Goal: Task Accomplishment & Management: Manage account settings

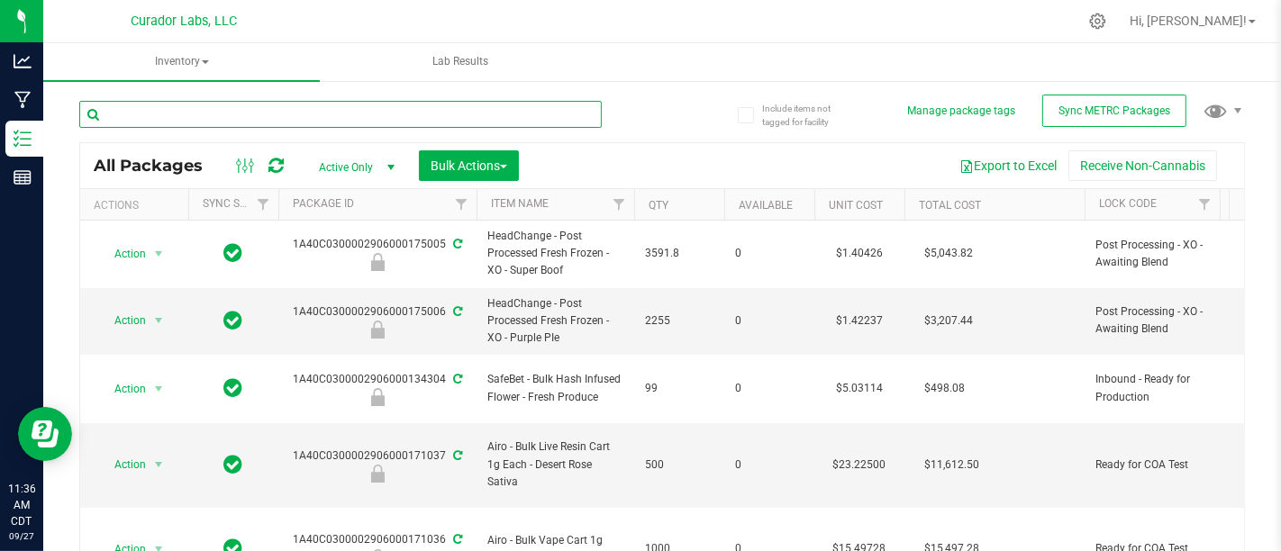
click at [327, 106] on input "text" at bounding box center [340, 114] width 523 height 27
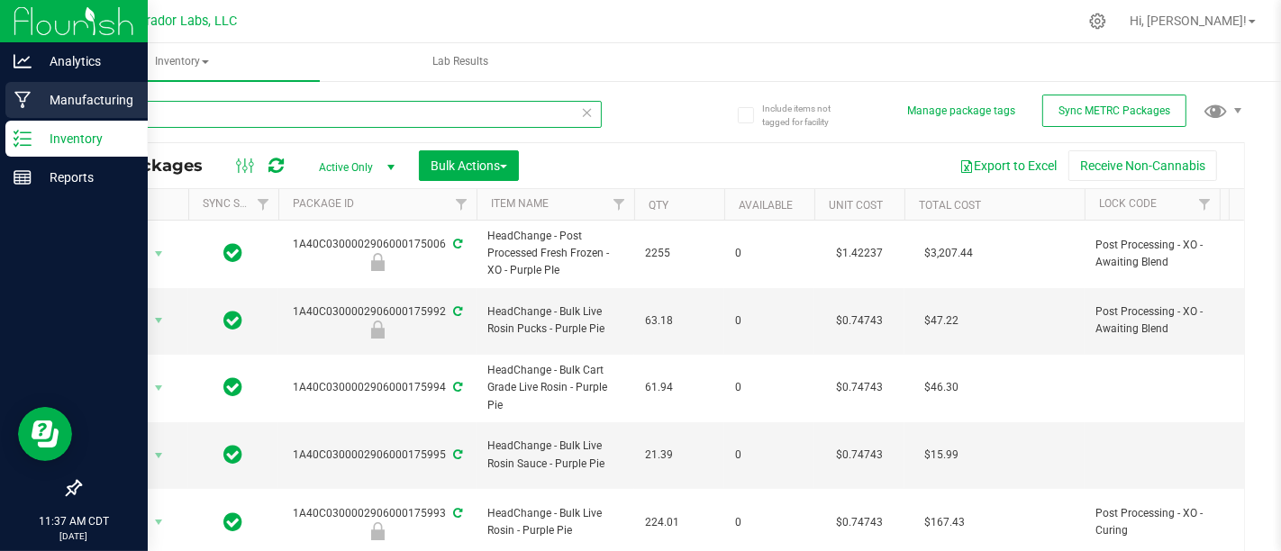
type input "purple"
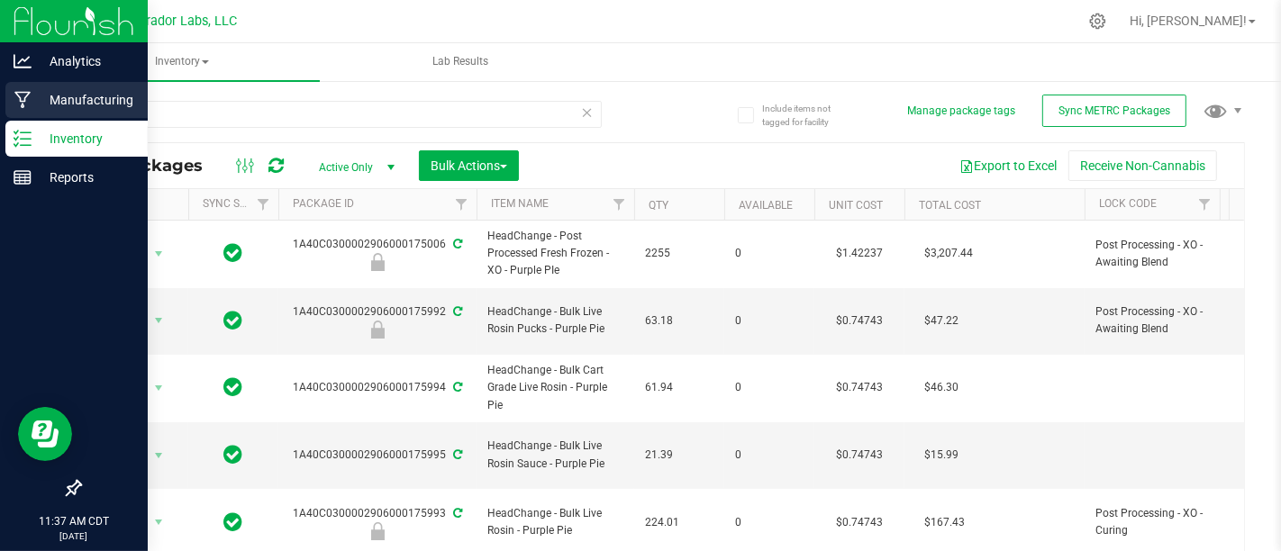
click at [13, 93] on div "Manufacturing" at bounding box center [76, 100] width 142 height 36
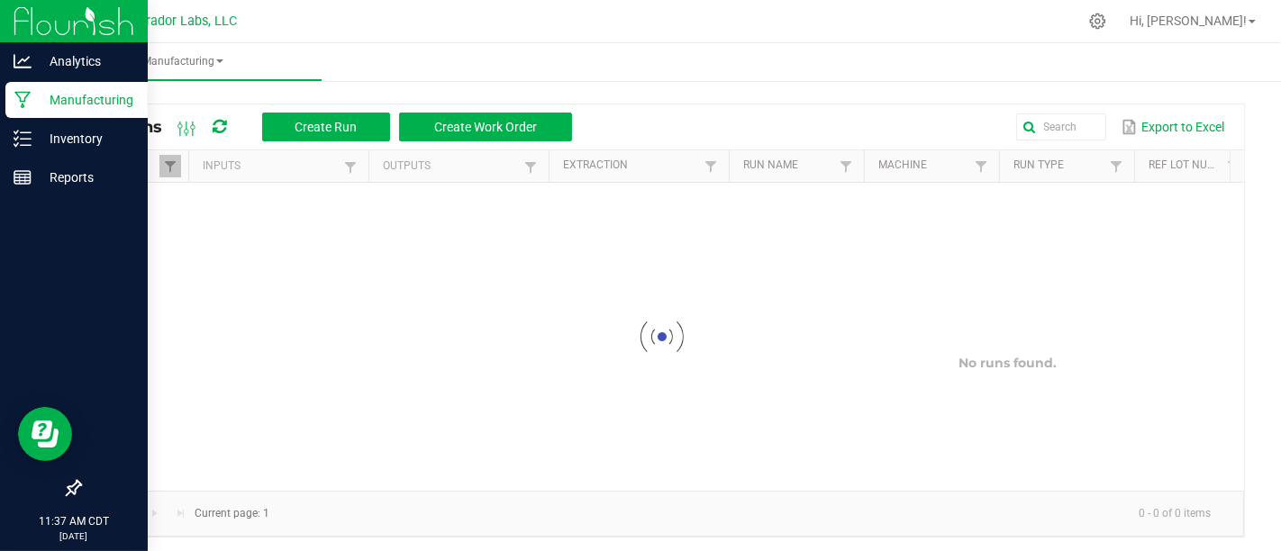
click at [1027, 144] on div "All Runs Create Run Create Work Order Export to Excel" at bounding box center [662, 127] width 1164 height 45
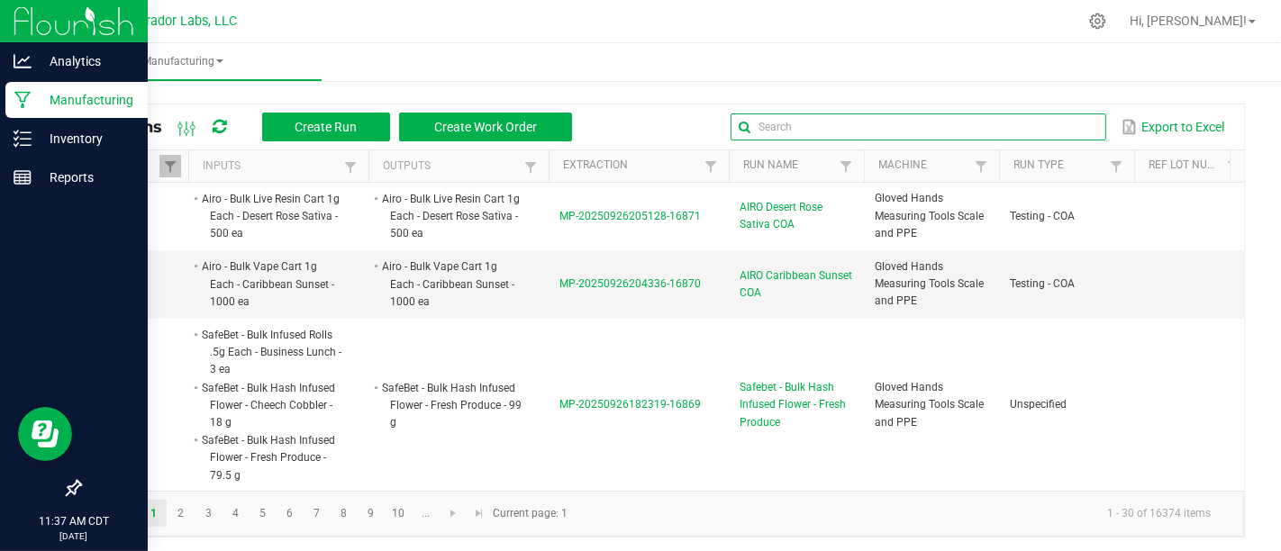
click at [1037, 137] on input "text" at bounding box center [918, 127] width 375 height 27
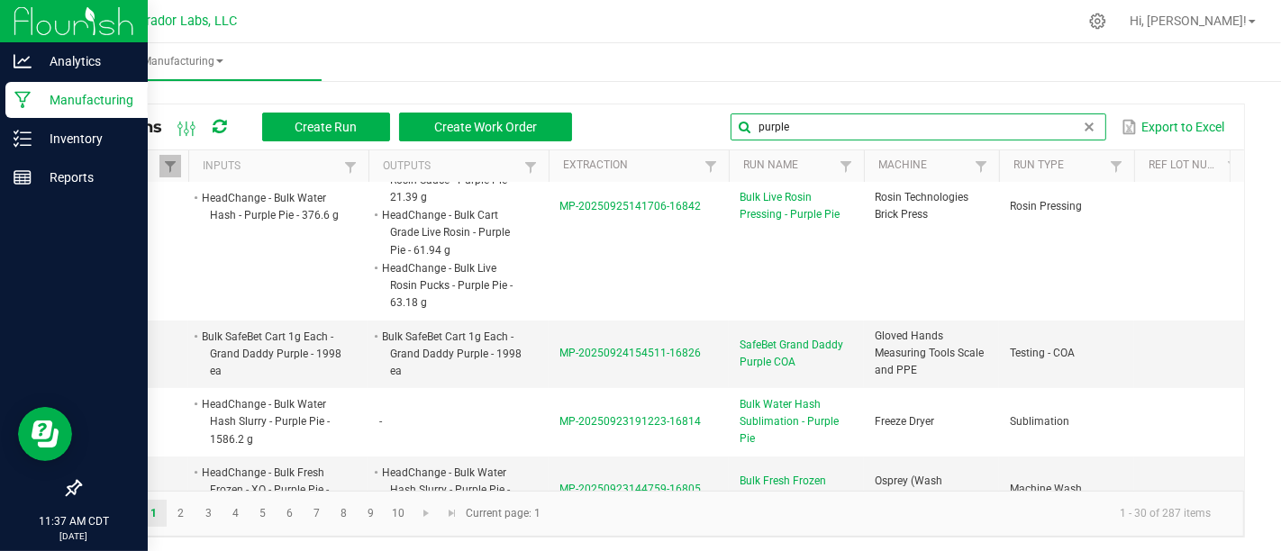
scroll to position [226, 0]
type input "purple"
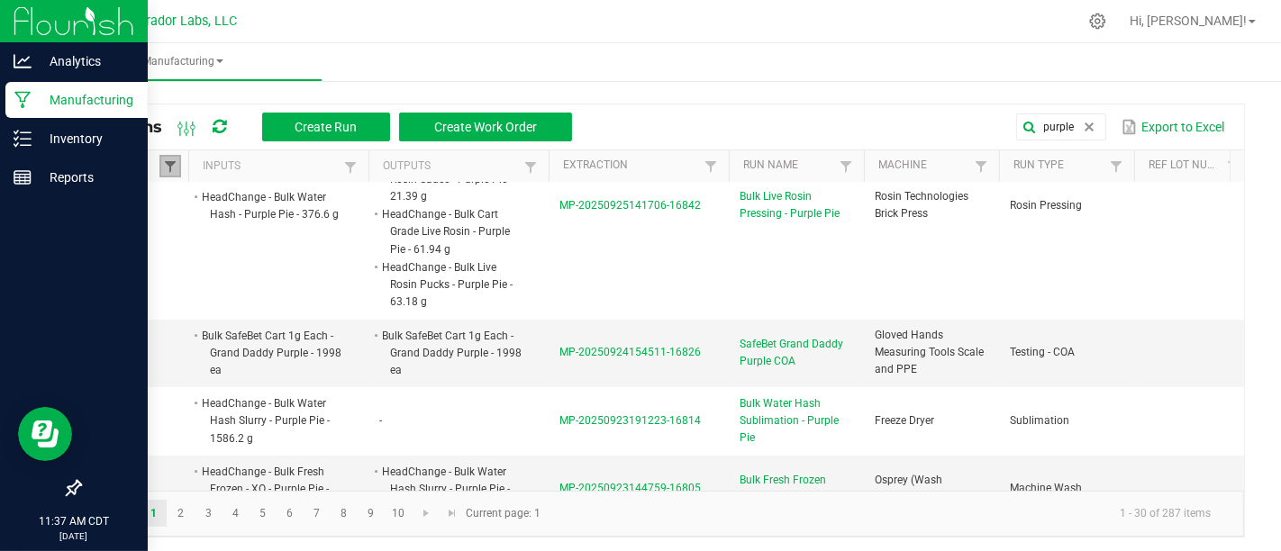
click at [172, 163] on span at bounding box center [170, 166] width 14 height 14
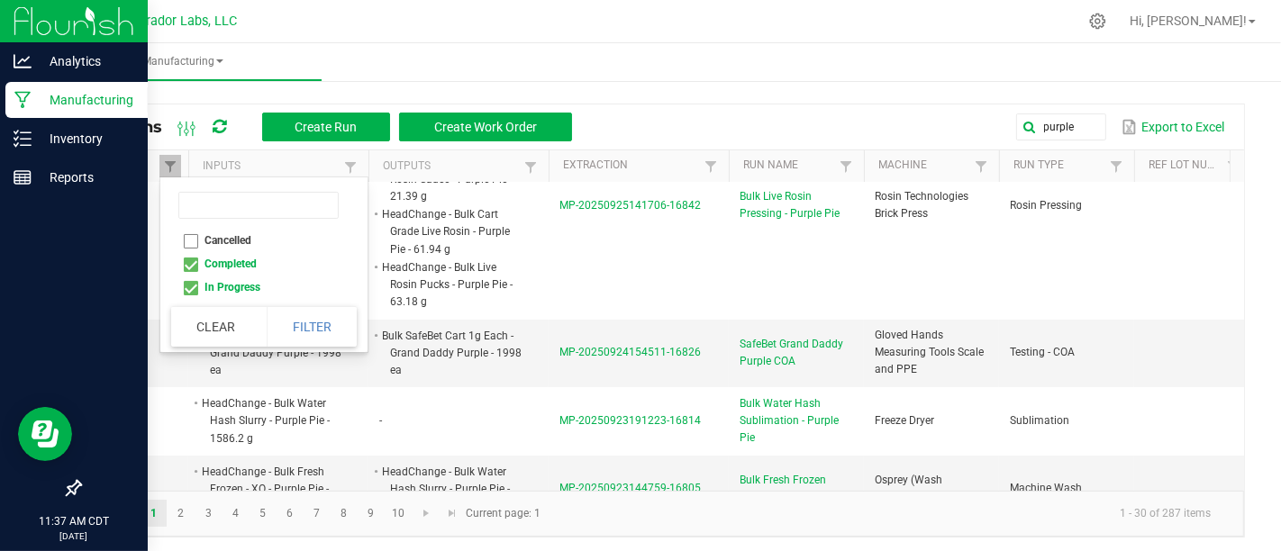
click at [190, 273] on li "Completed" at bounding box center [258, 263] width 175 height 23
checkbox input "false"
click at [290, 324] on button "Filter" at bounding box center [312, 327] width 90 height 40
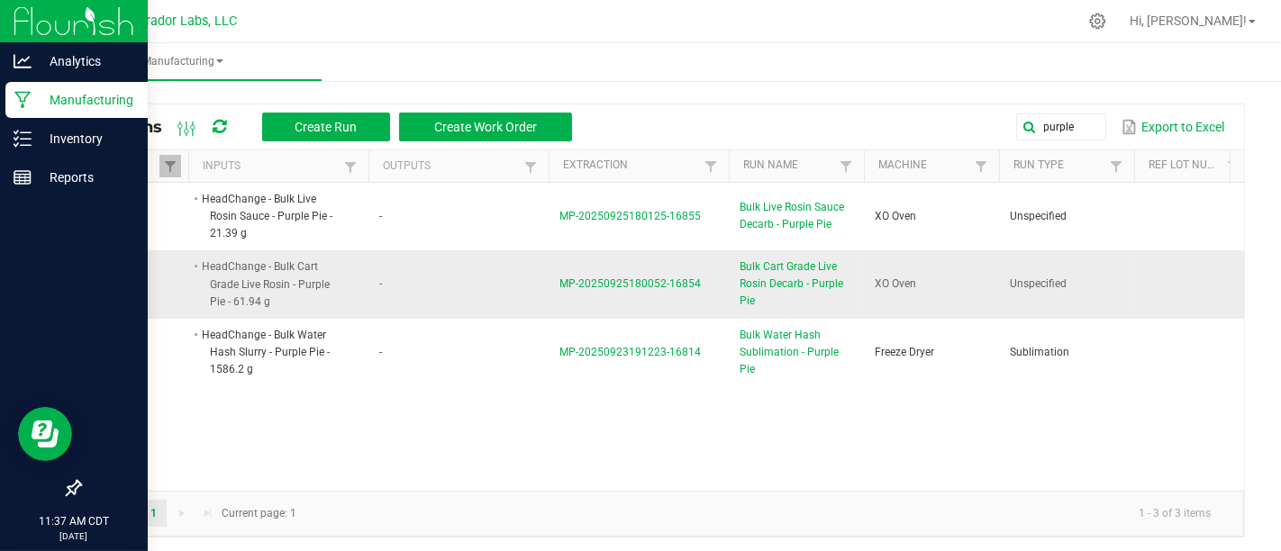
scroll to position [5, 0]
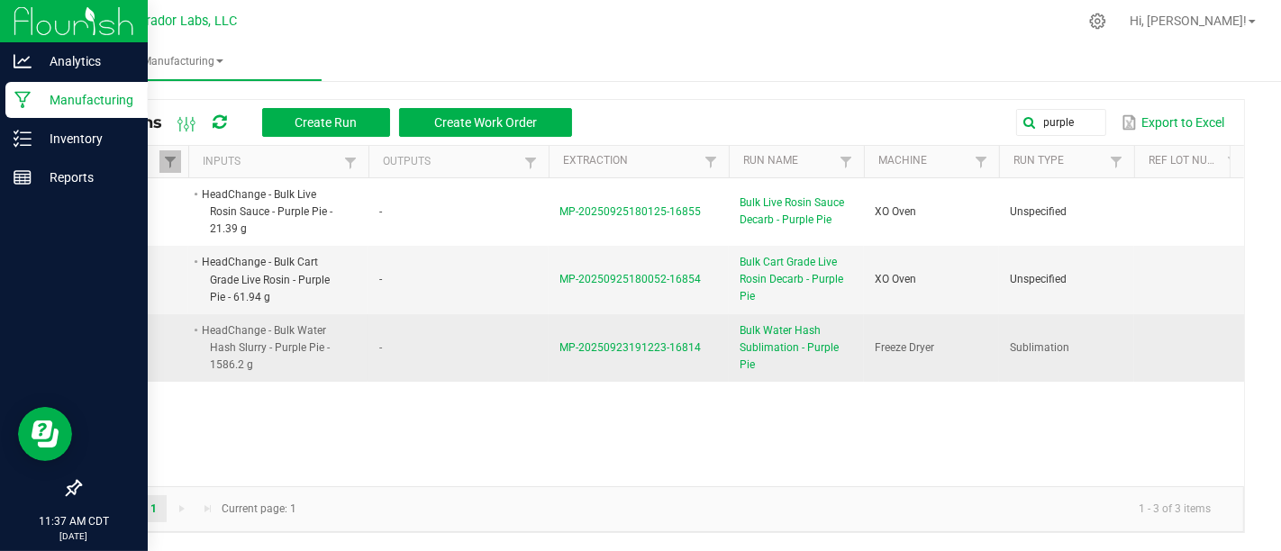
click at [770, 337] on span "Bulk Water Hash Sublimation - Purple Pie" at bounding box center [797, 349] width 114 height 52
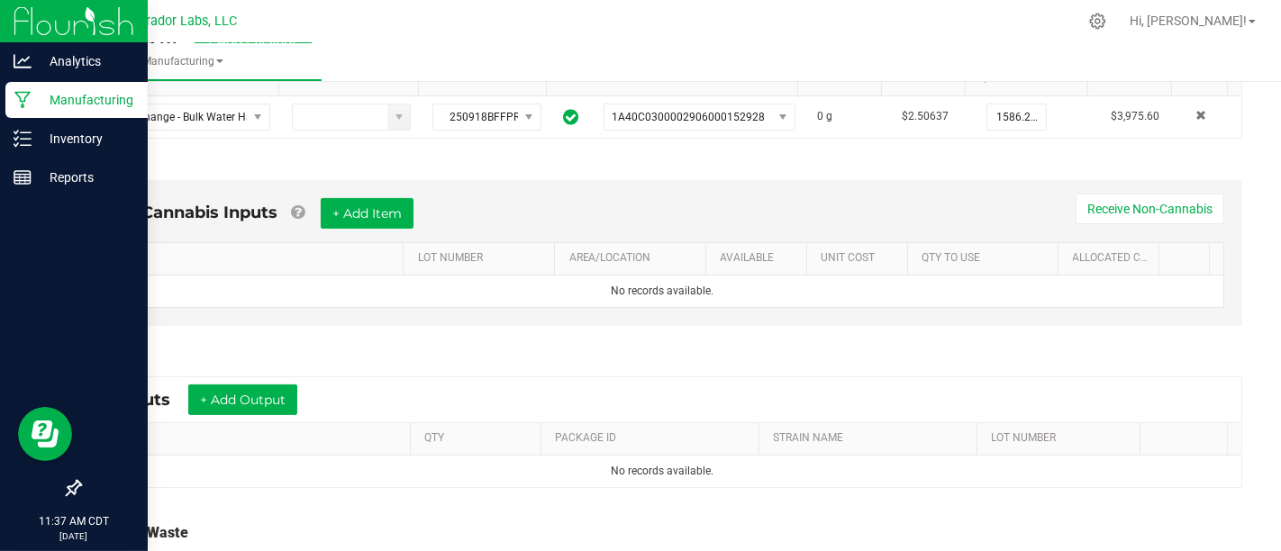
scroll to position [419, 0]
click at [398, 198] on button "+ Add Item" at bounding box center [367, 211] width 93 height 31
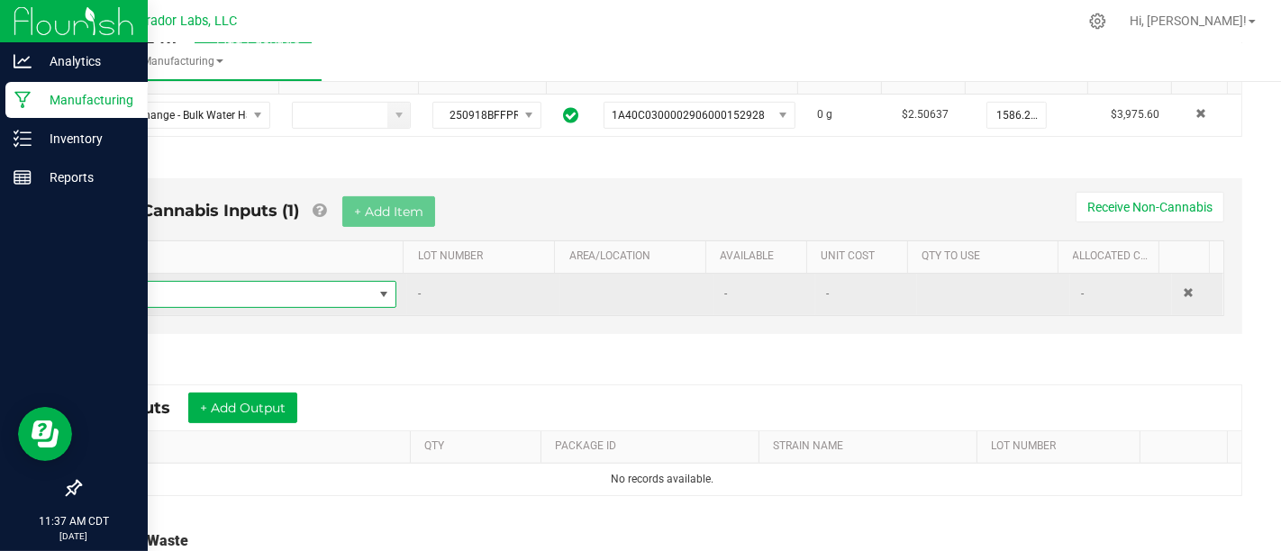
click at [373, 290] on span "NO DATA FOUND" at bounding box center [384, 294] width 23 height 25
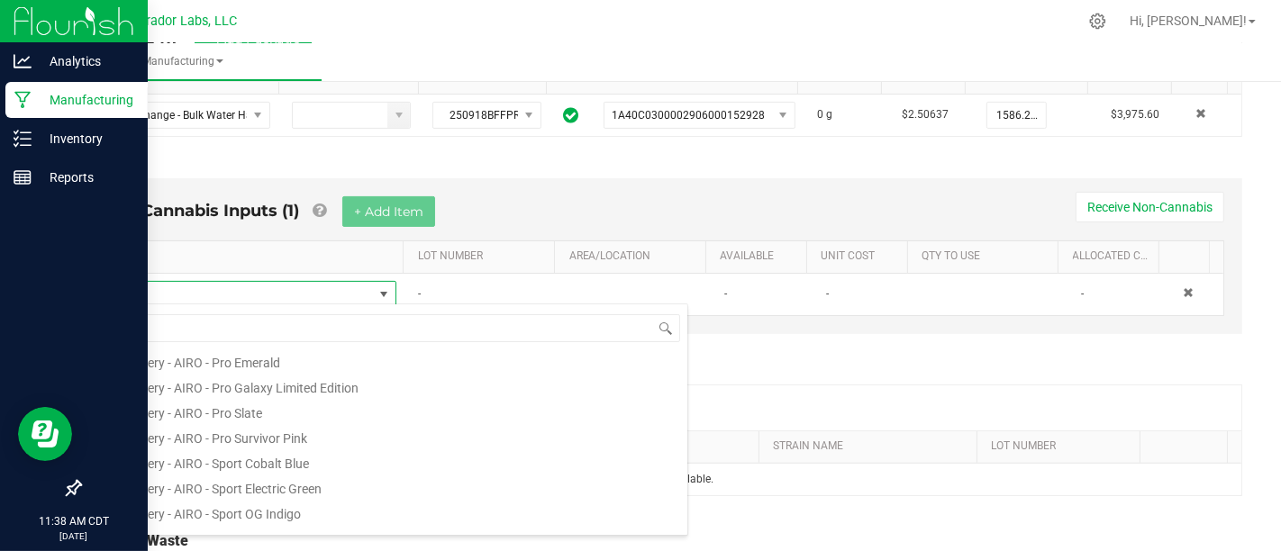
scroll to position [0, 0]
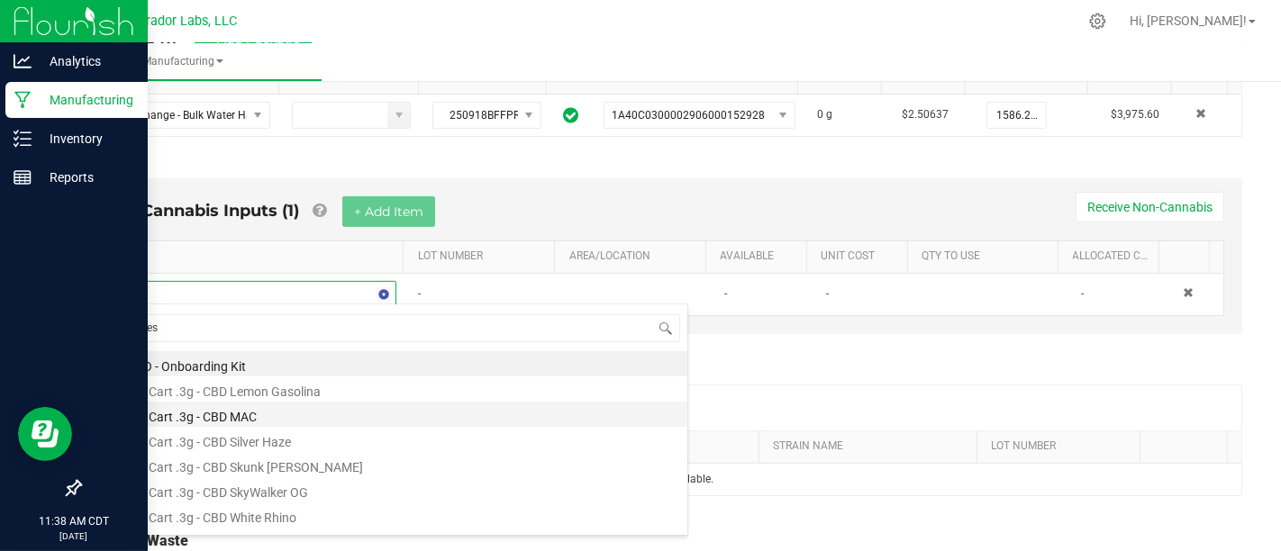
type input "Press"
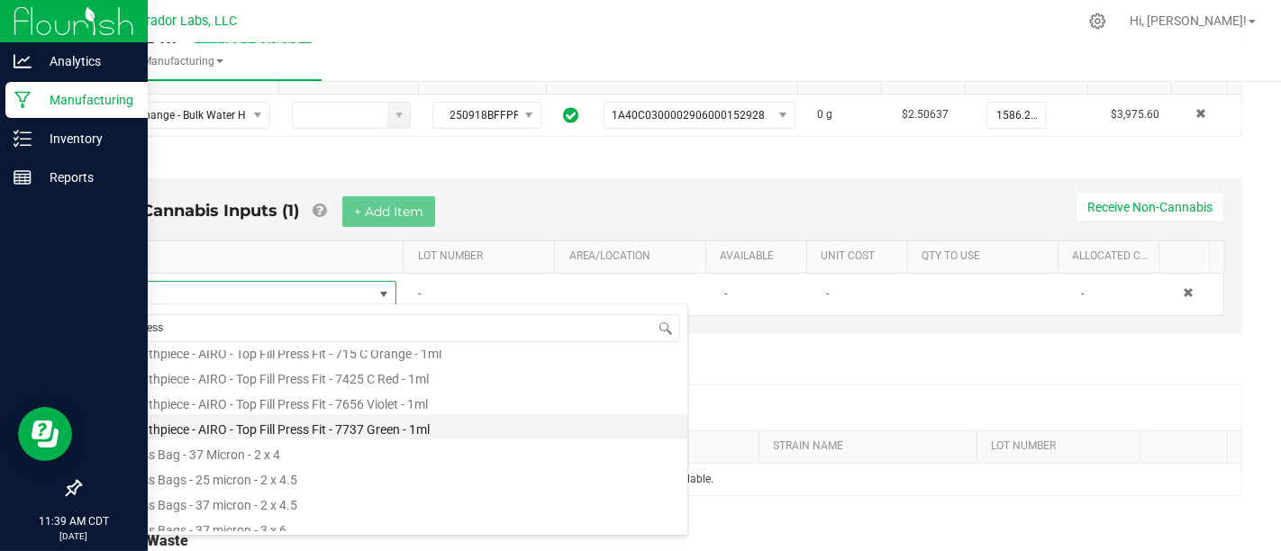
scroll to position [241, 0]
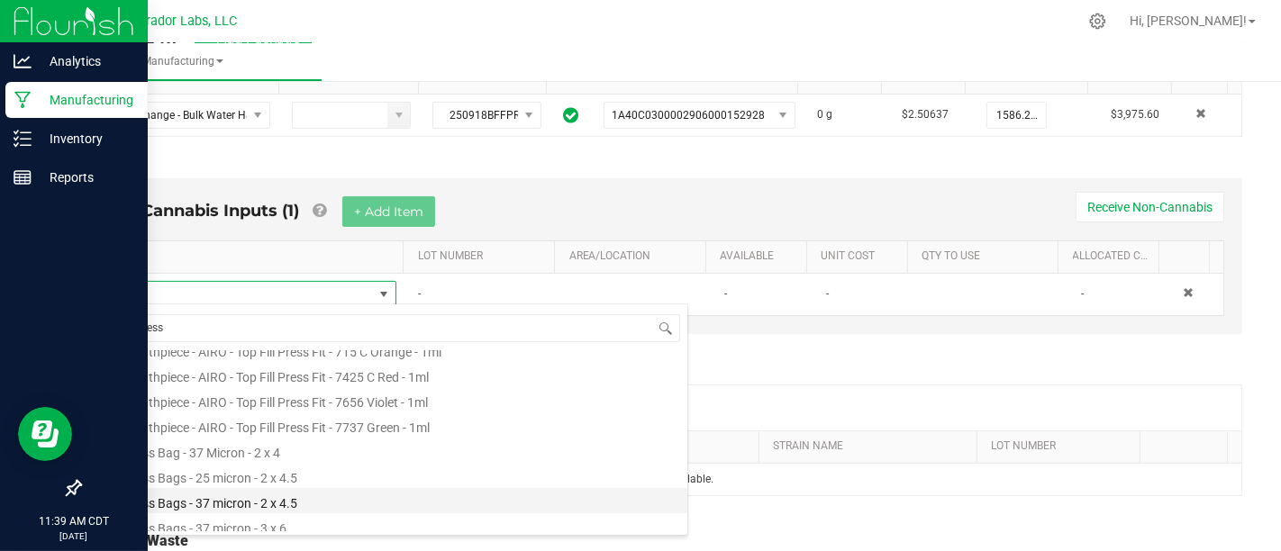
click at [443, 499] on li "Press Bags - 37 micron - 2 x 4.5" at bounding box center [400, 500] width 575 height 25
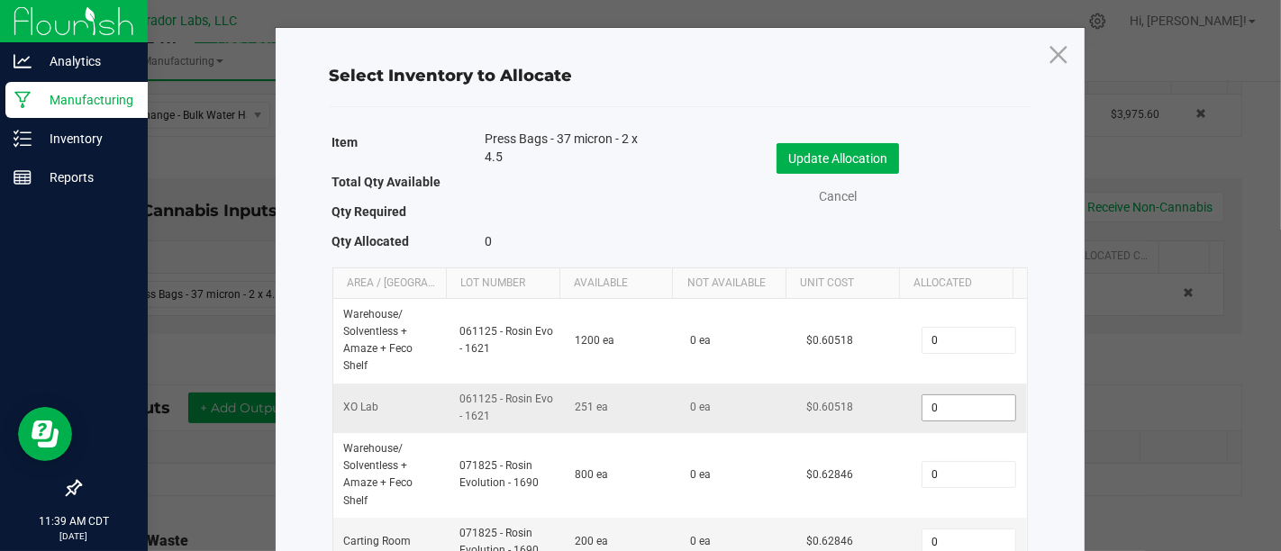
click at [959, 414] on input "0" at bounding box center [969, 408] width 92 height 25
type input "66"
click at [878, 150] on button "Update Allocation" at bounding box center [838, 158] width 123 height 31
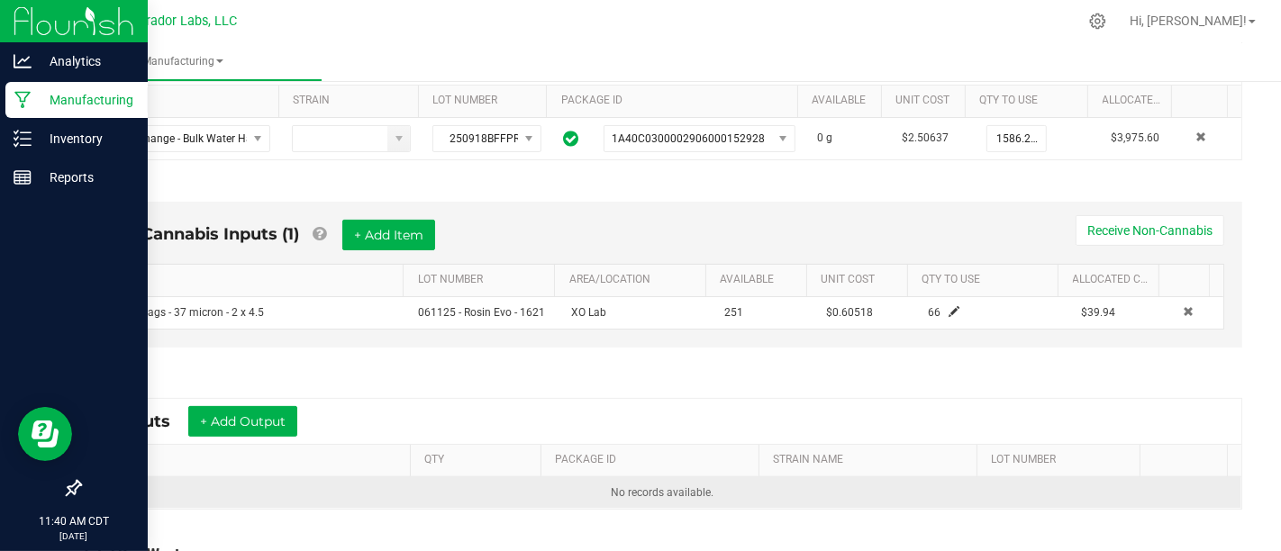
scroll to position [389, 0]
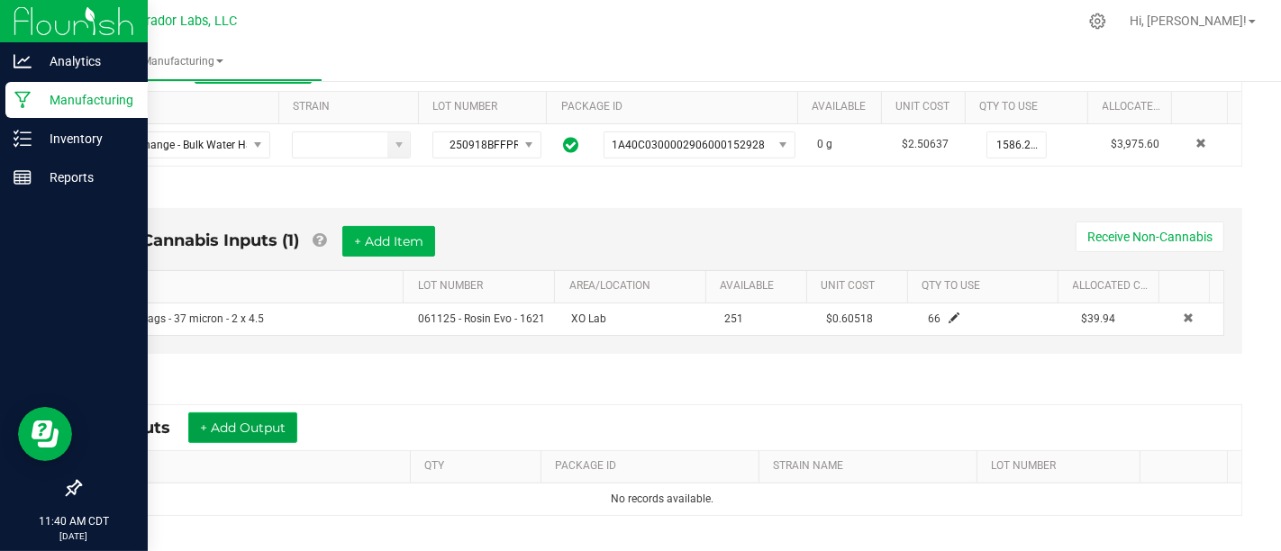
click at [278, 415] on button "+ Add Output" at bounding box center [242, 428] width 109 height 31
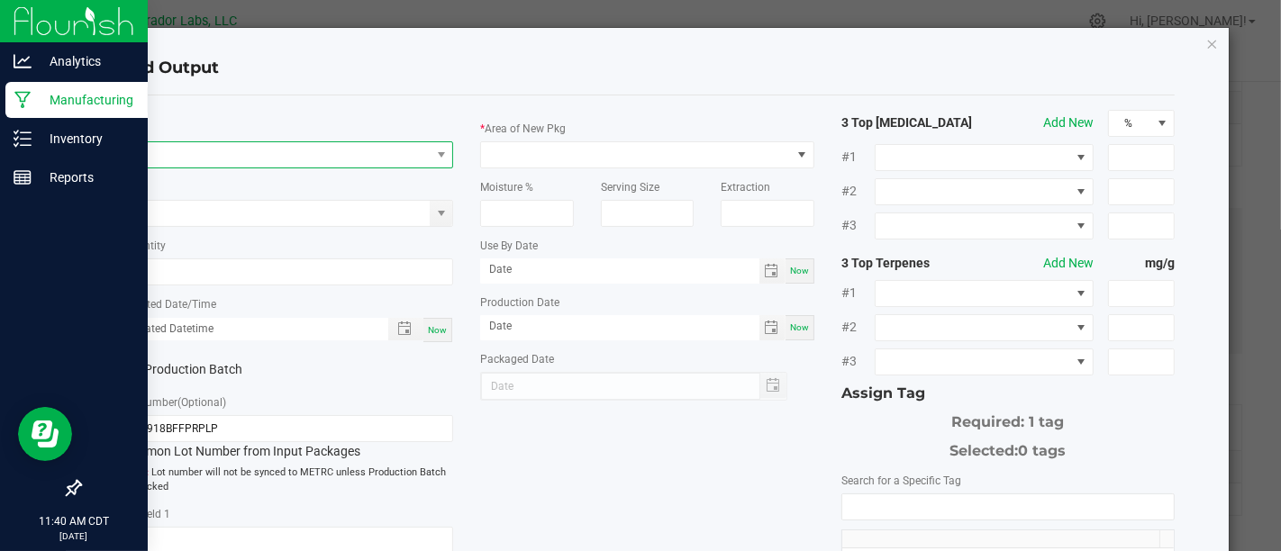
click at [383, 159] on span "NO DATA FOUND" at bounding box center [275, 154] width 309 height 25
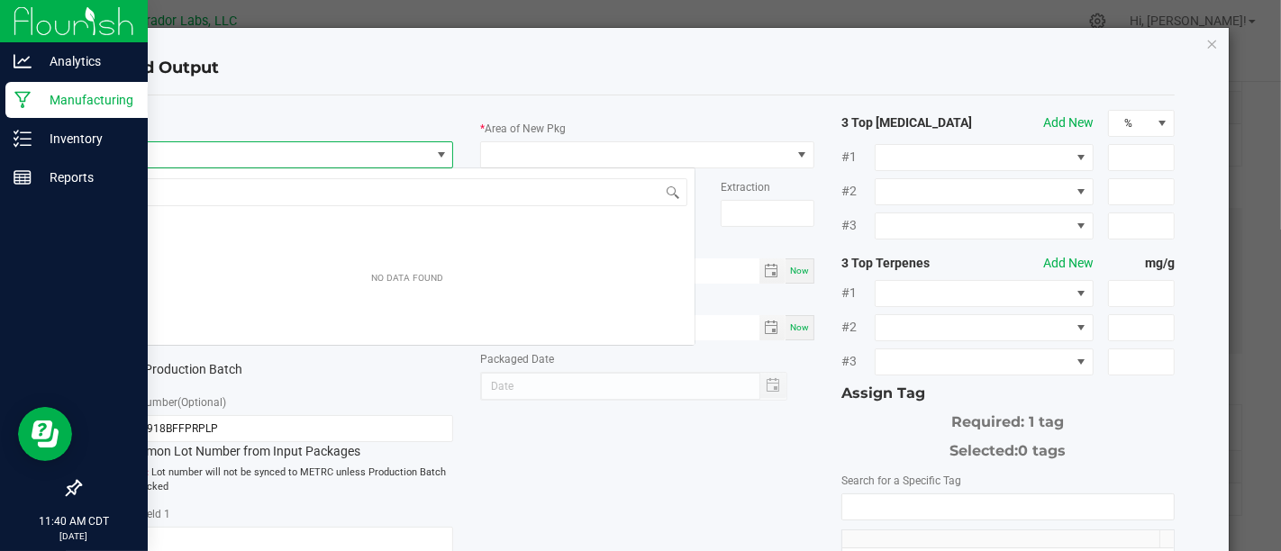
scroll to position [26, 329]
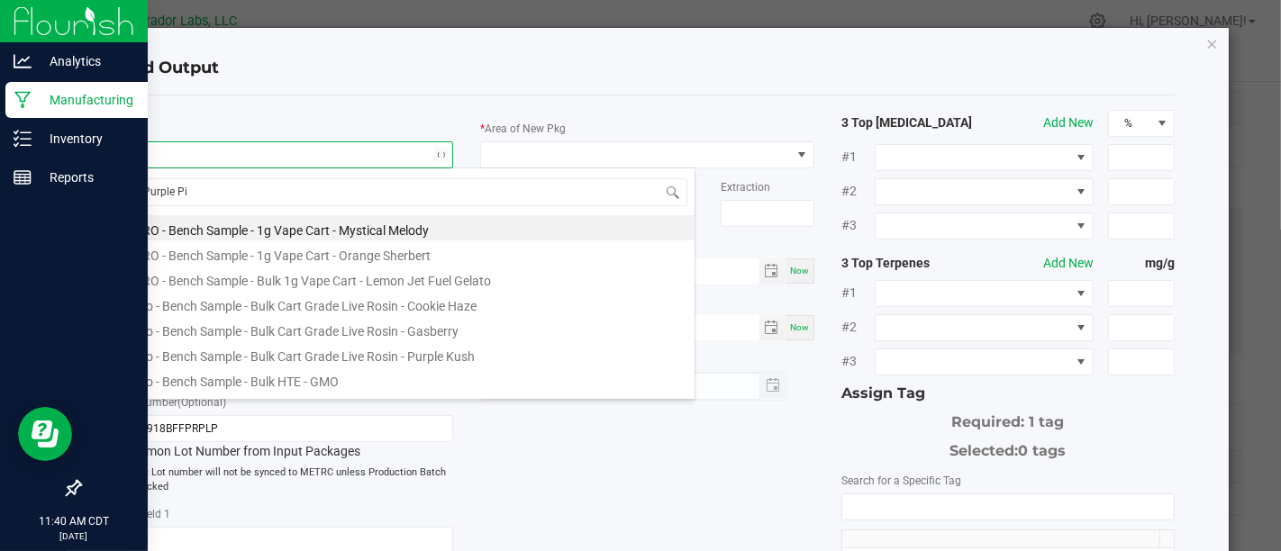
type input "Purple Pie"
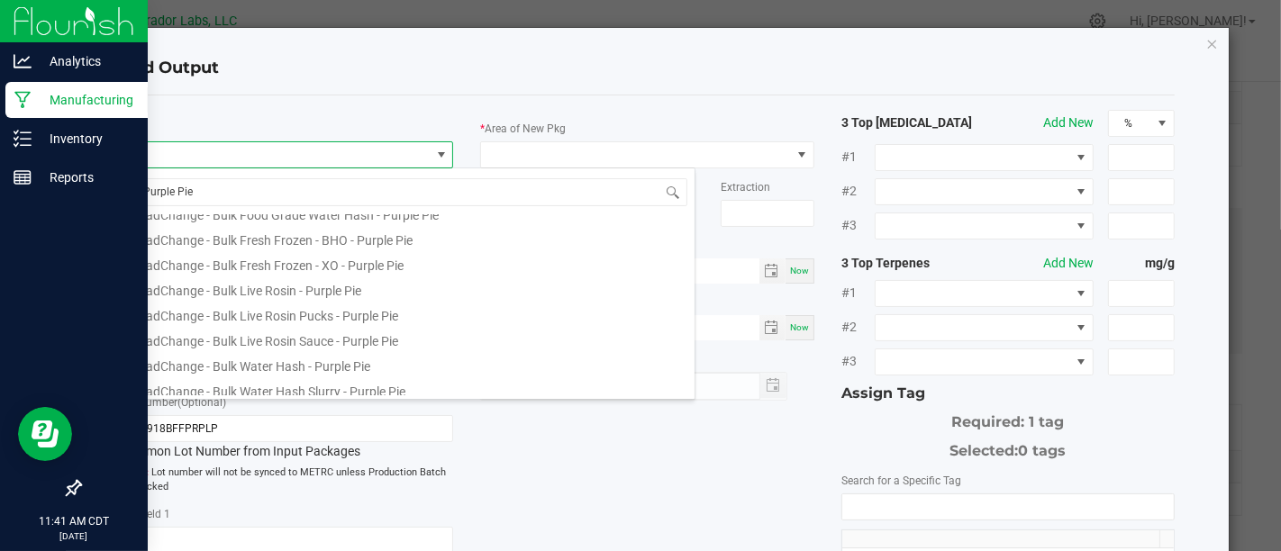
scroll to position [198, 0]
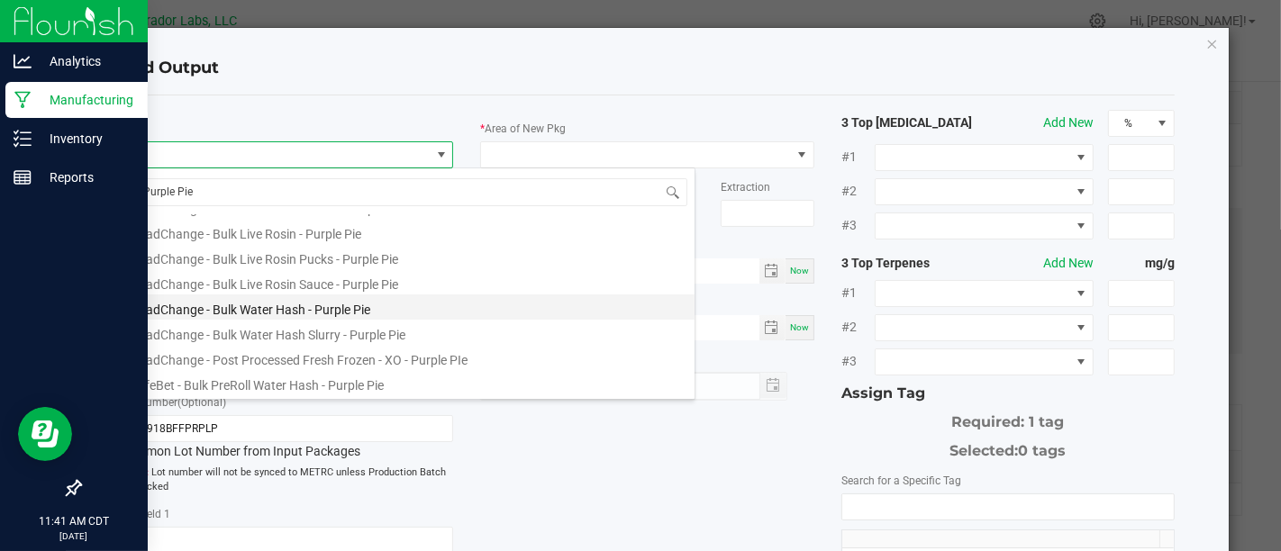
click at [413, 299] on li "HeadChange - Bulk Water Hash - Purple Pie" at bounding box center [407, 307] width 575 height 25
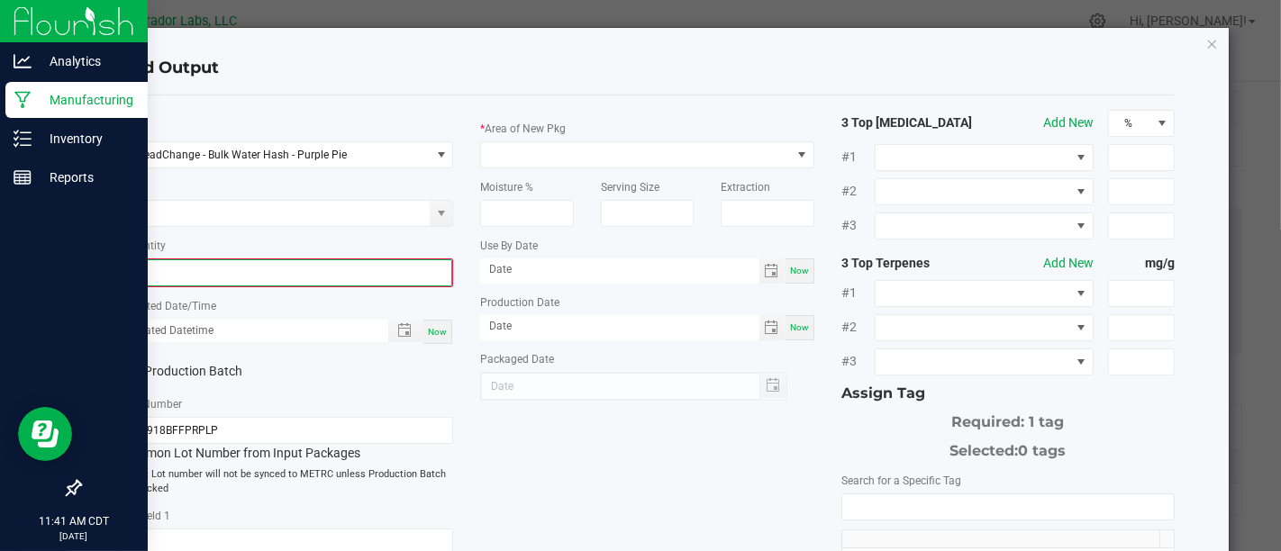
click at [390, 272] on input "0" at bounding box center [287, 272] width 330 height 25
type input "397.5000 g"
click at [435, 321] on div "Now" at bounding box center [437, 330] width 29 height 24
type input "[DATE] 11:41 AM"
type input "[DATE]"
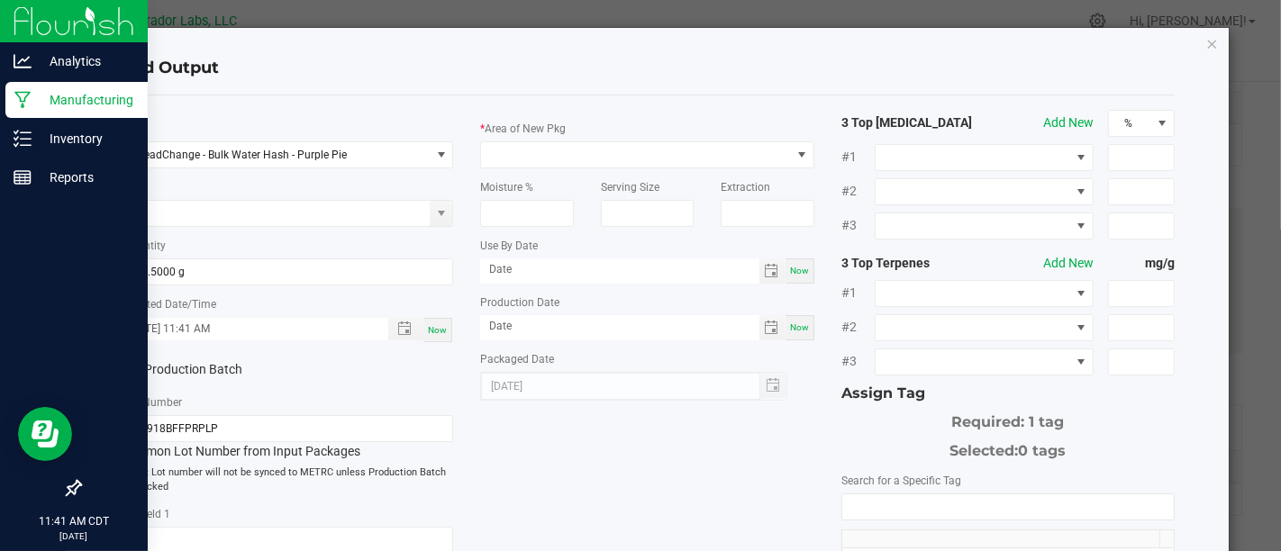
click at [193, 345] on div "* Item HeadChange - Bulk Water Hash - Purple Pie Strain * Quantity 397.5000 g *…" at bounding box center [286, 397] width 360 height 574
click at [211, 376] on label "Production Batch" at bounding box center [196, 369] width 153 height 19
click at [0, 0] on input "Production Batch" at bounding box center [0, 0] width 0 height 0
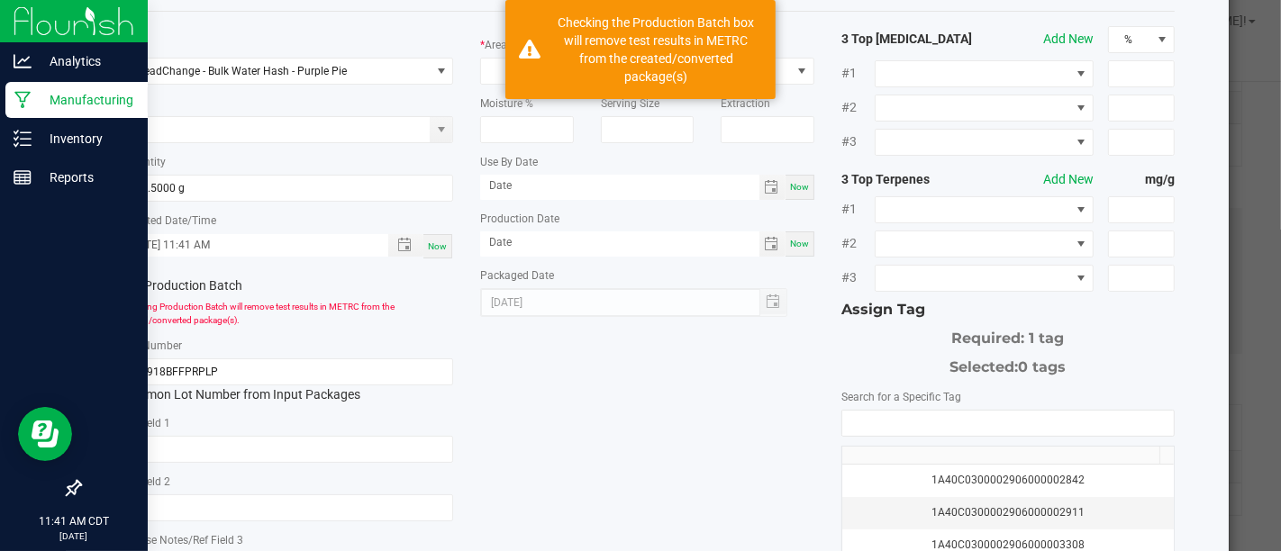
scroll to position [0, 0]
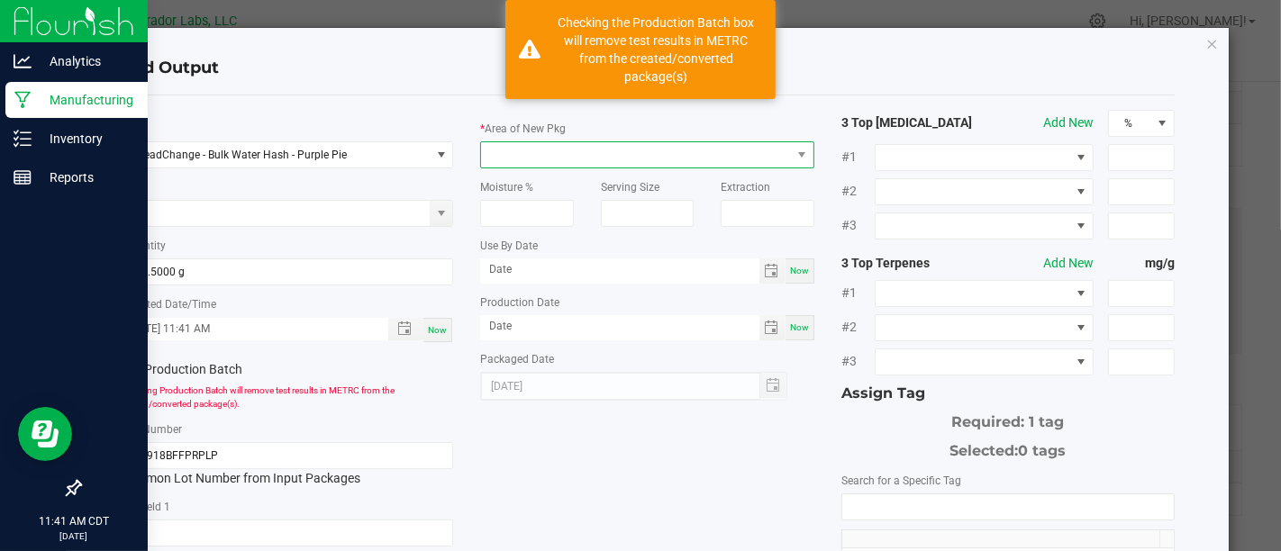
click at [587, 161] on span at bounding box center [635, 154] width 309 height 25
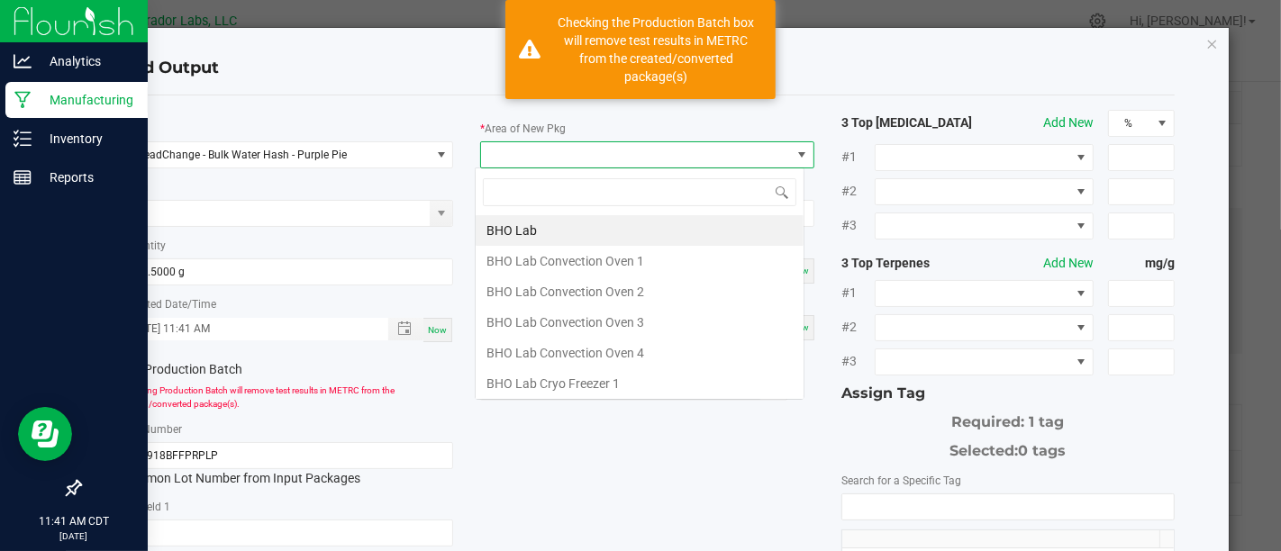
scroll to position [26, 329]
type input "xo"
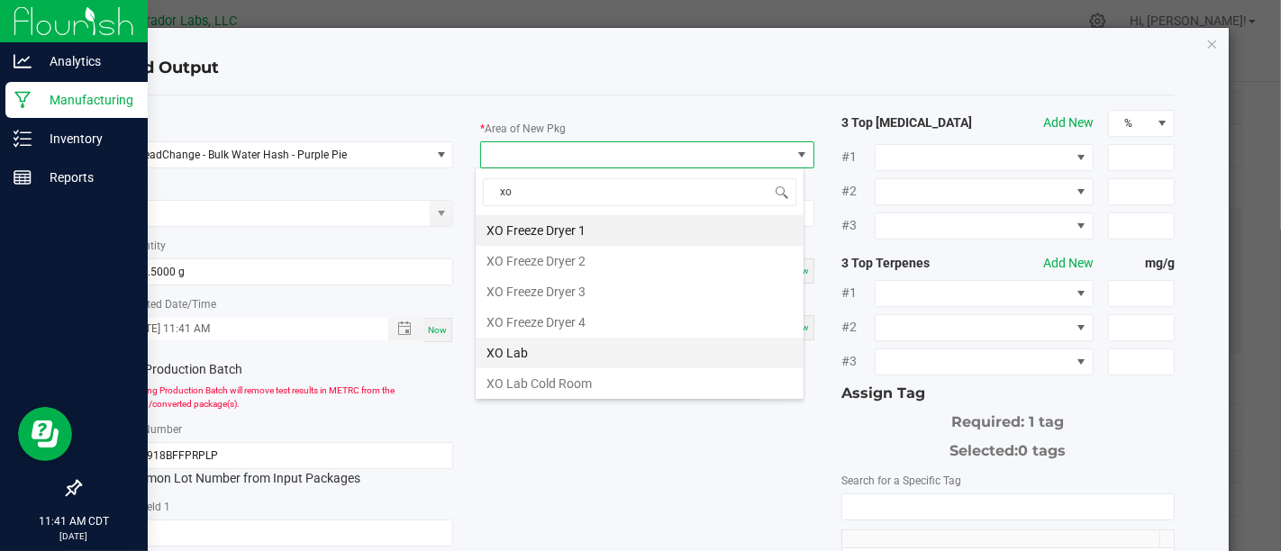
click at [584, 342] on li "XO Lab" at bounding box center [640, 353] width 328 height 31
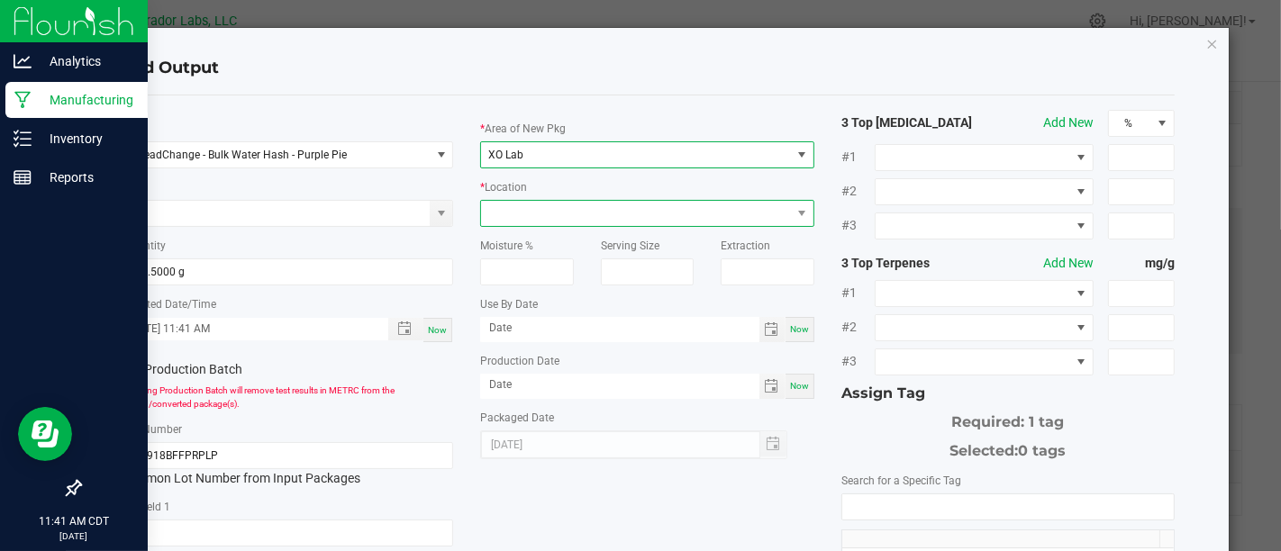
click at [757, 207] on span at bounding box center [635, 213] width 309 height 25
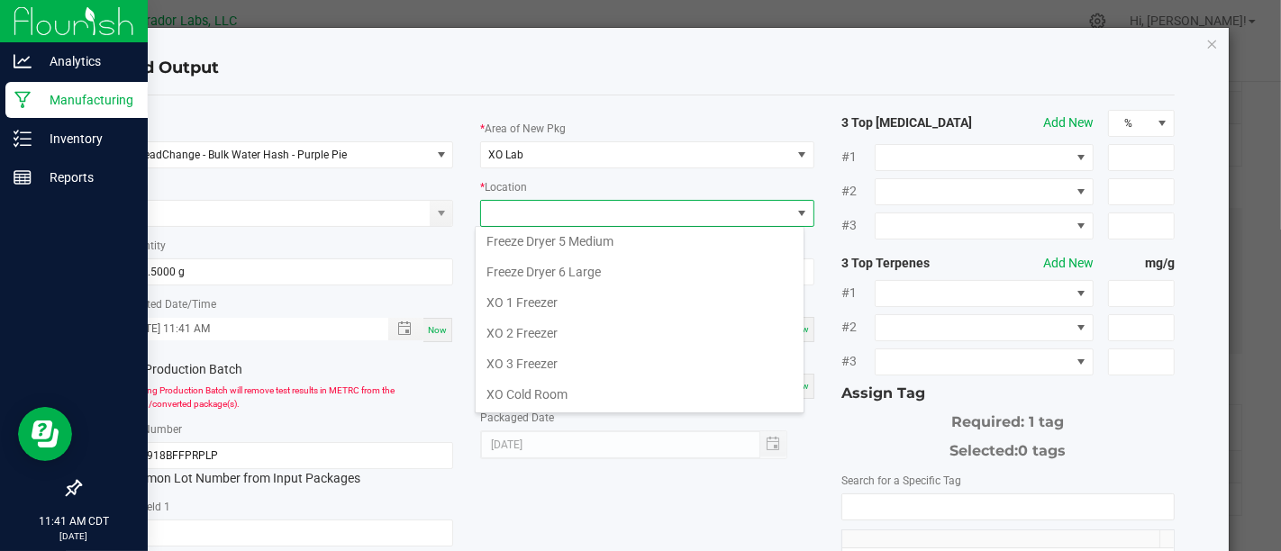
scroll to position [238, 0]
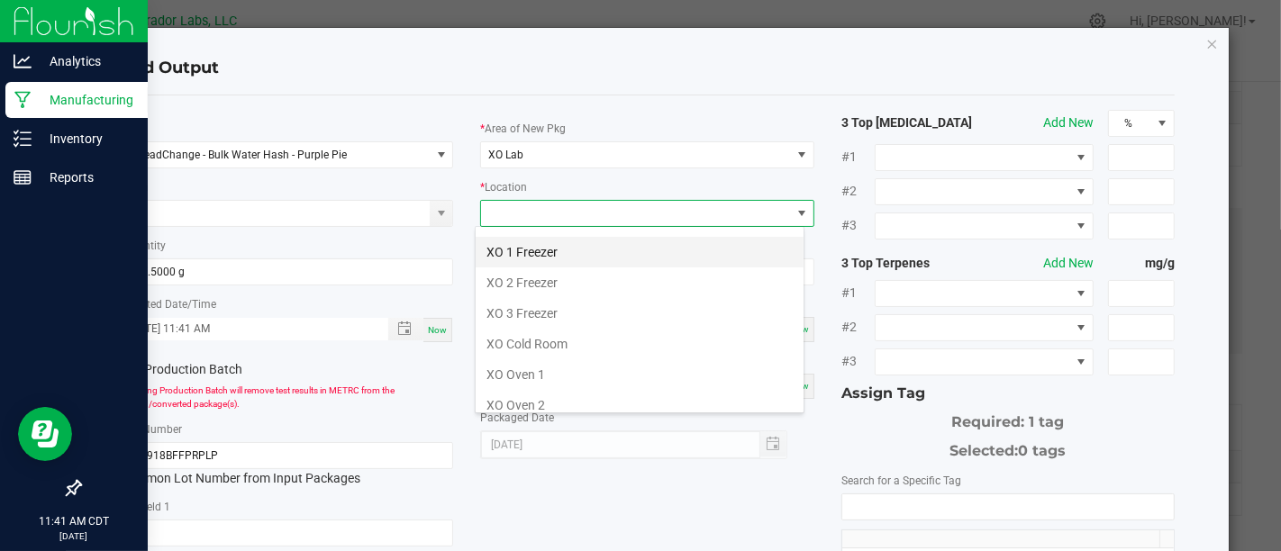
click at [660, 244] on li "XO 1 Freezer" at bounding box center [640, 252] width 328 height 31
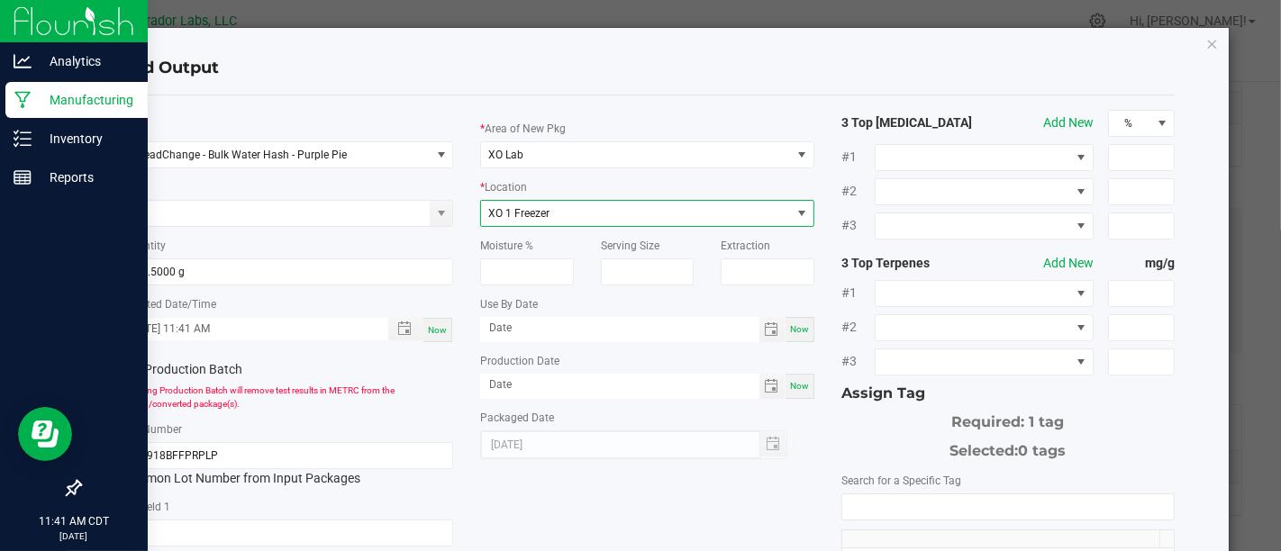
click at [799, 333] on div "Now" at bounding box center [800, 329] width 29 height 25
click at [683, 336] on input "[DATE]" at bounding box center [619, 328] width 279 height 23
click at [808, 328] on div "* Area of New Pkg XO Lab * Location XO 1 Freezer Moisture % Serving Size Extrac…" at bounding box center [647, 285] width 360 height 350
click at [805, 328] on div "* Area of New Pkg XO Lab * Location XO 1 Freezer Moisture % Serving Size Extrac…" at bounding box center [647, 285] width 360 height 350
click at [796, 328] on span "Now" at bounding box center [799, 329] width 19 height 10
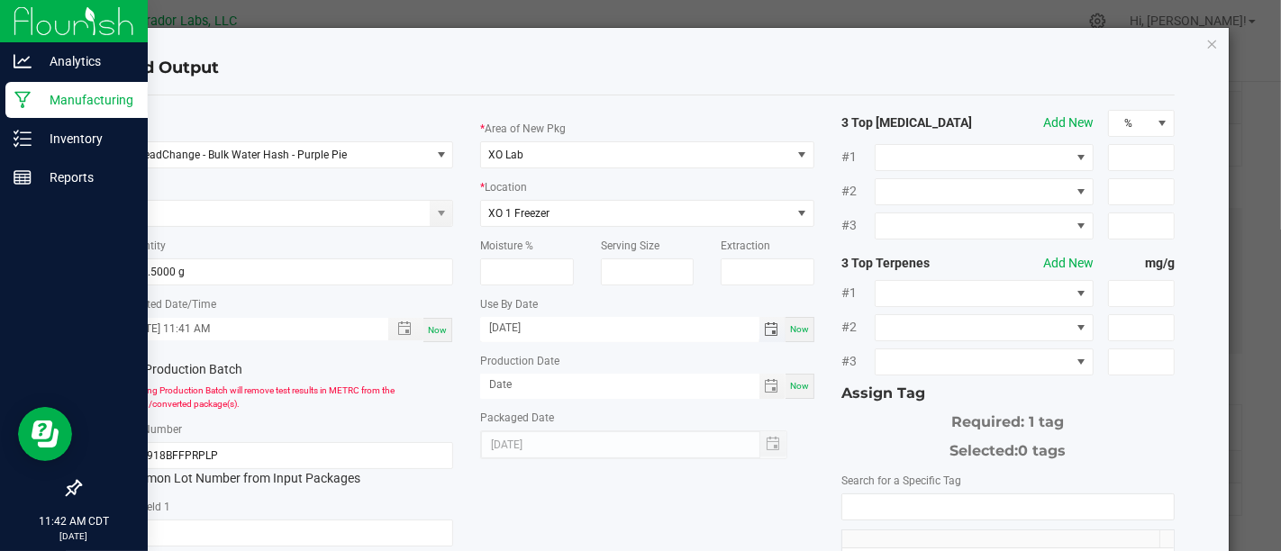
click at [688, 326] on input "[DATE]" at bounding box center [619, 328] width 279 height 23
type input "[DATE]"
click at [790, 388] on span "Now" at bounding box center [799, 386] width 19 height 10
type input "[DATE]"
click at [1067, 502] on input "NO DATA FOUND" at bounding box center [1008, 507] width 332 height 25
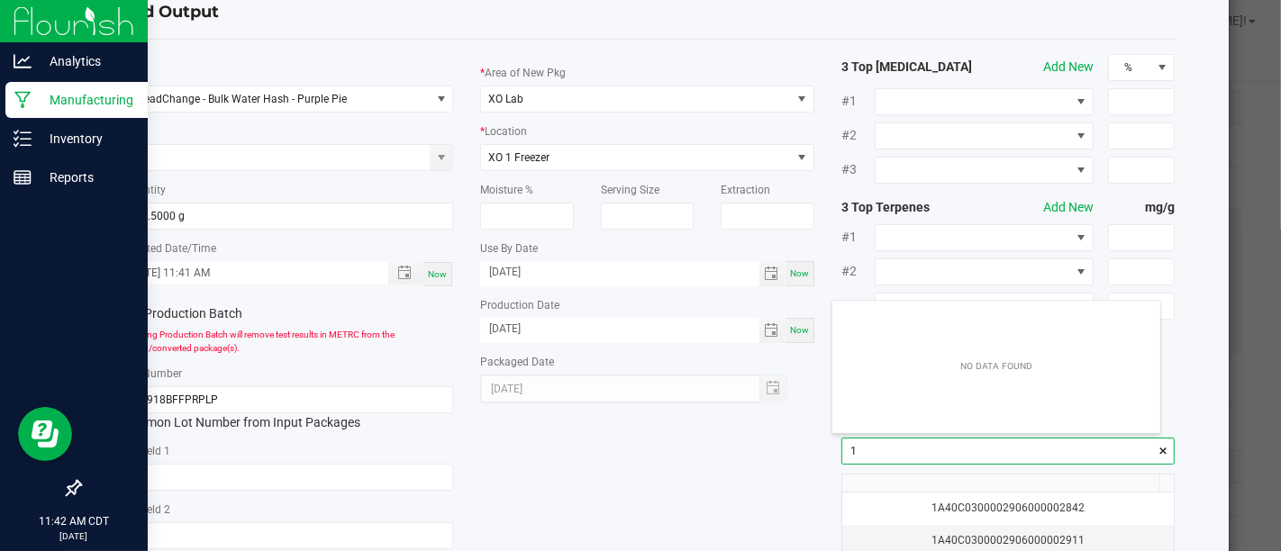
scroll to position [25, 327]
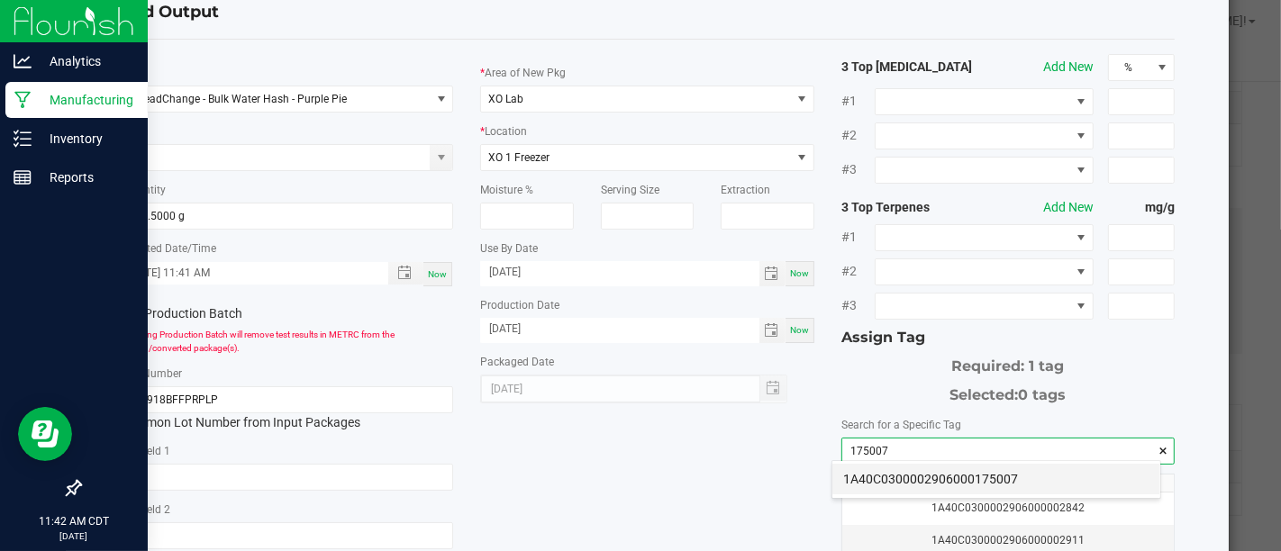
click at [905, 482] on li "1A40C0300002906000175007" at bounding box center [996, 479] width 328 height 31
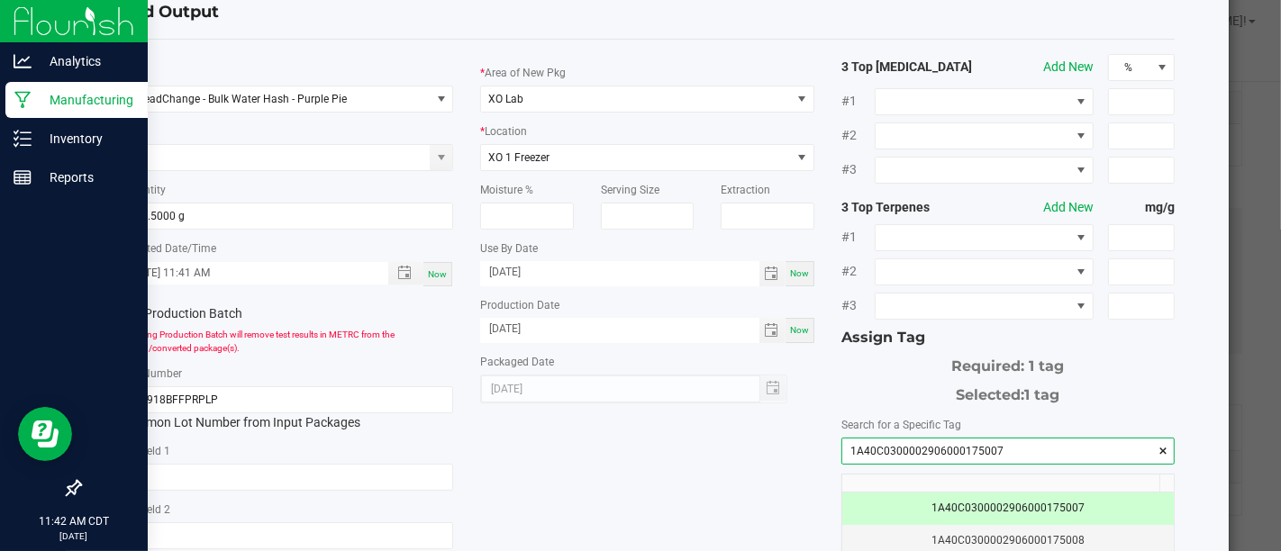
scroll to position [304, 0]
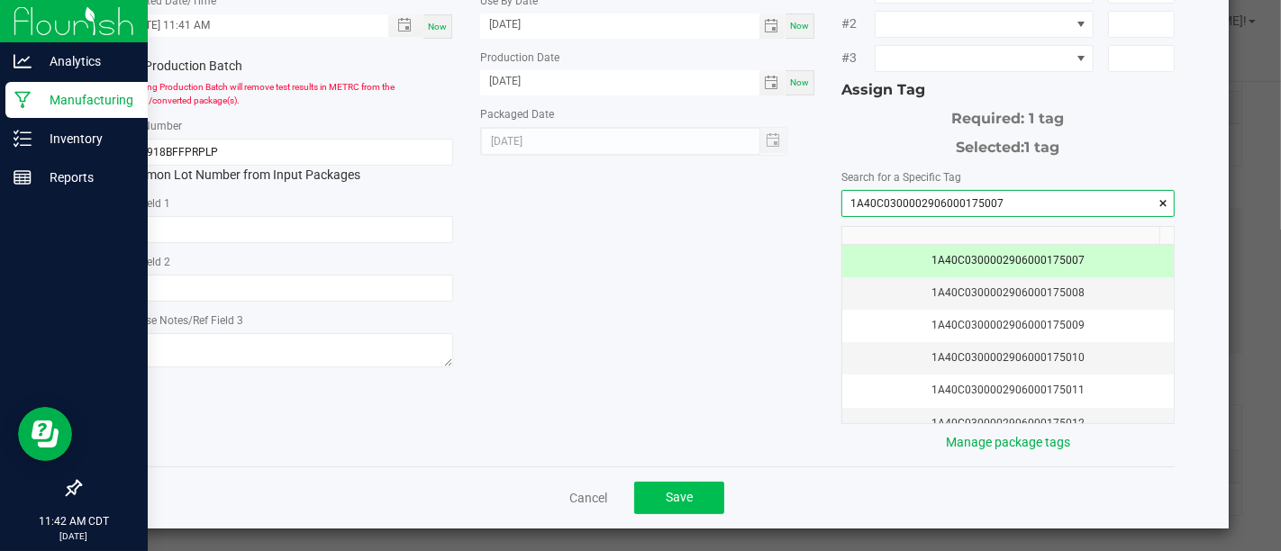
type input "1A40C0300002906000175007"
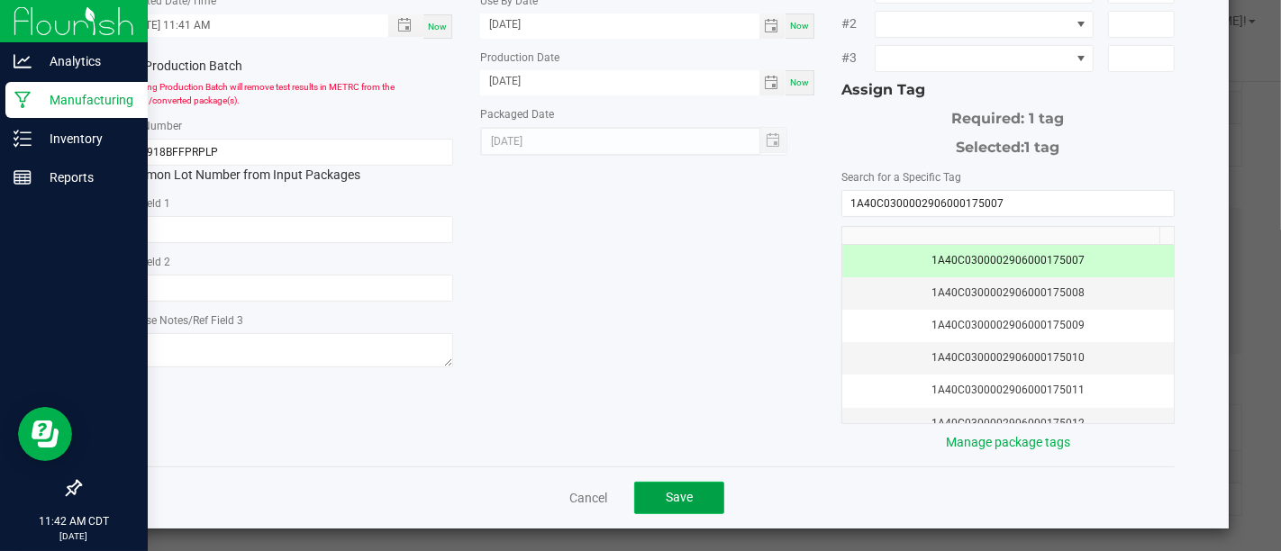
click at [661, 482] on button "Save" at bounding box center [679, 498] width 90 height 32
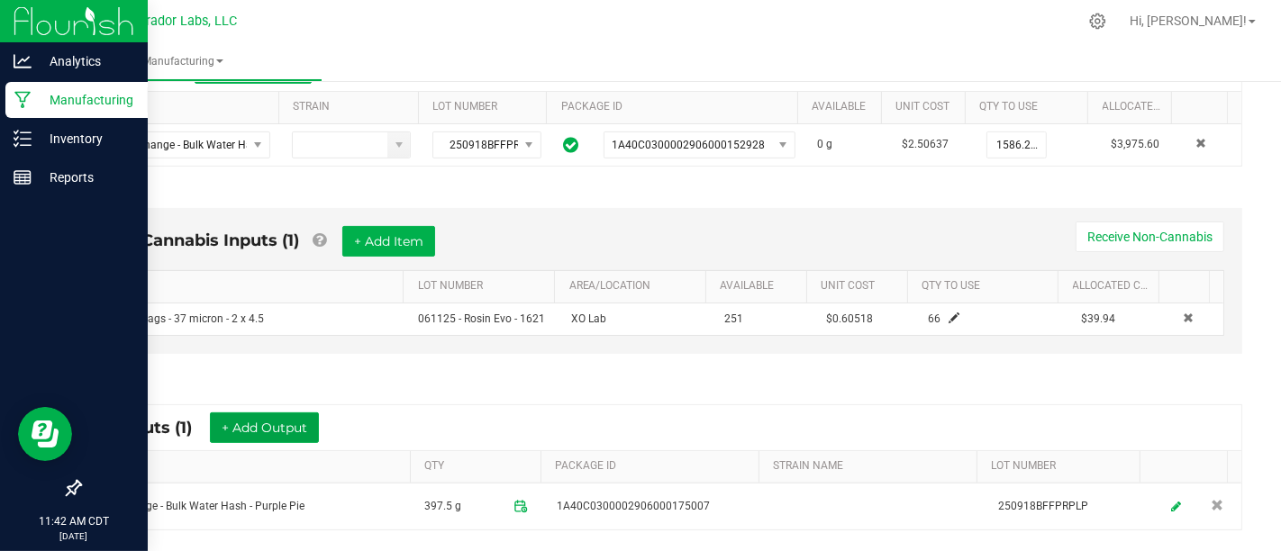
scroll to position [447, 0]
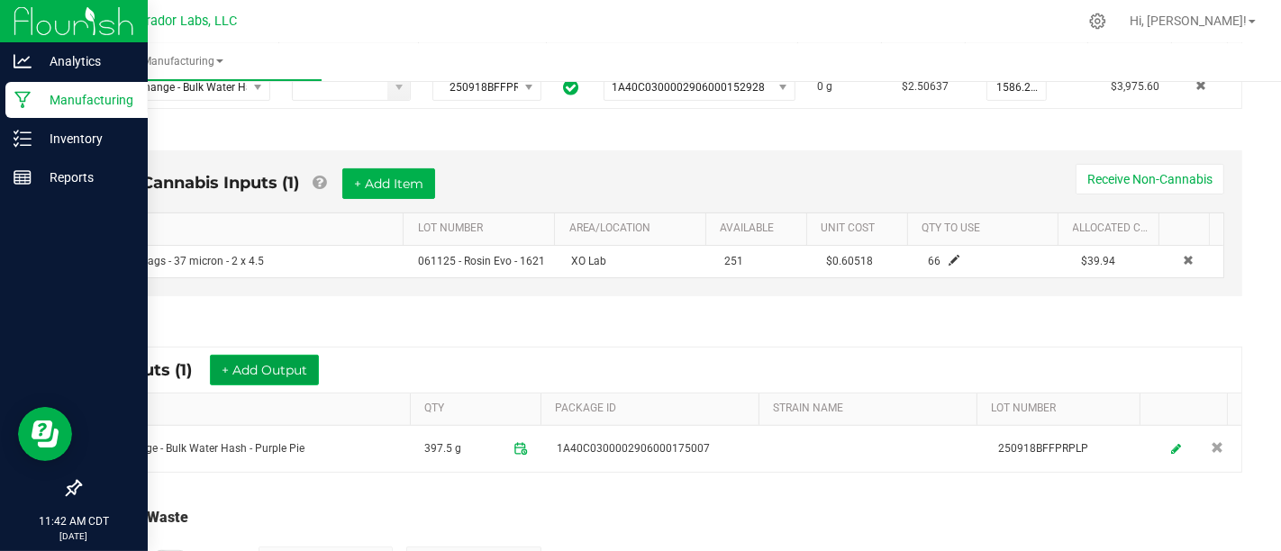
click at [244, 361] on button "+ Add Output" at bounding box center [264, 370] width 109 height 31
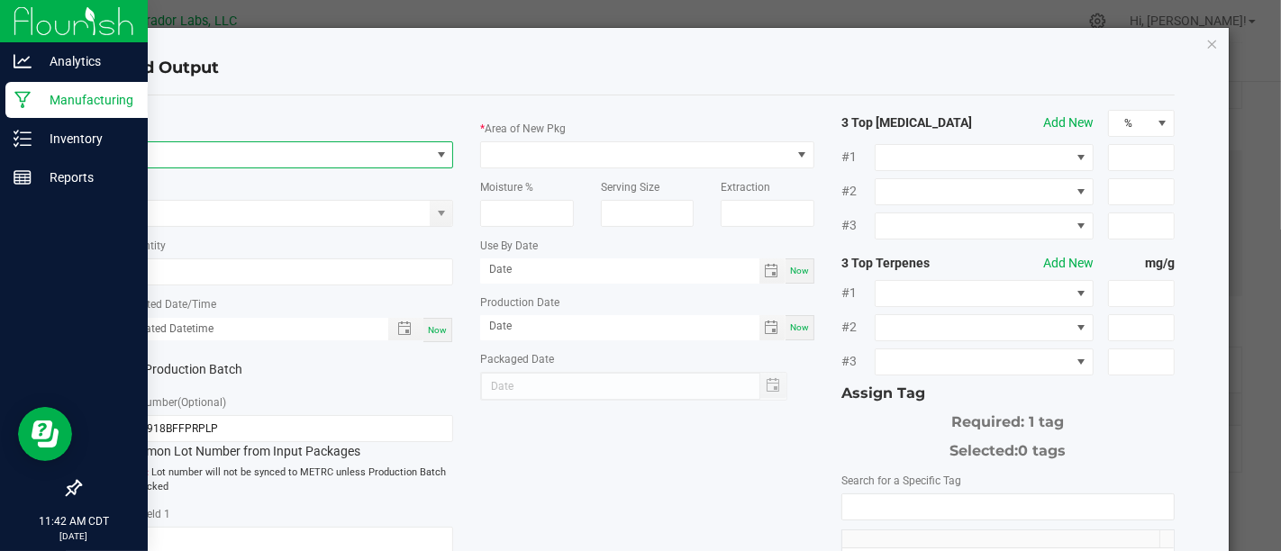
click at [342, 142] on span "NO DATA FOUND" at bounding box center [275, 154] width 309 height 25
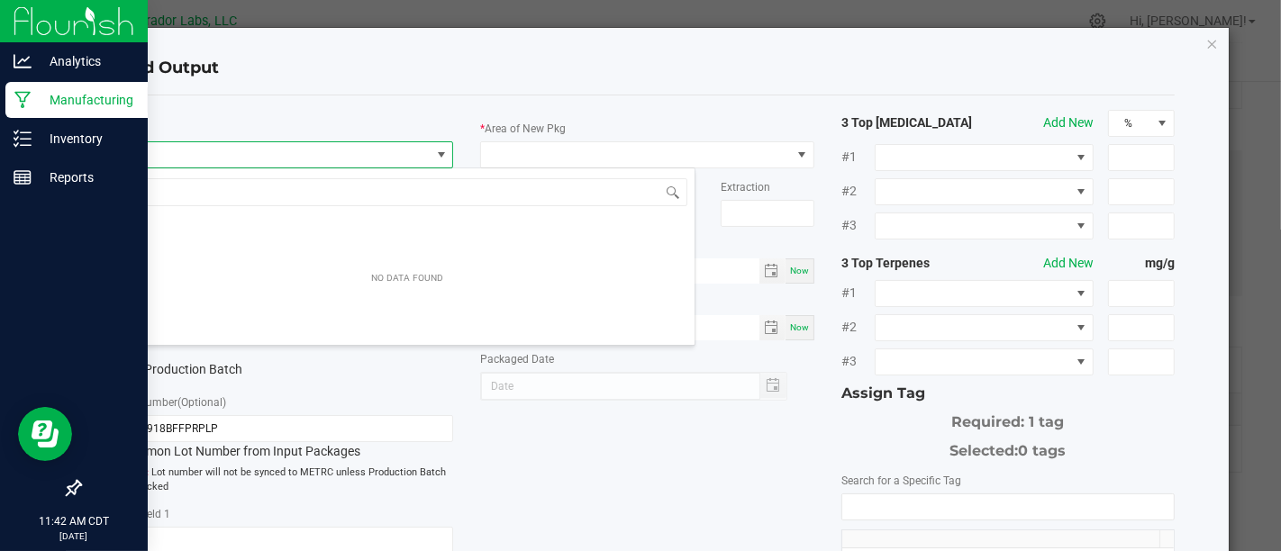
scroll to position [26, 329]
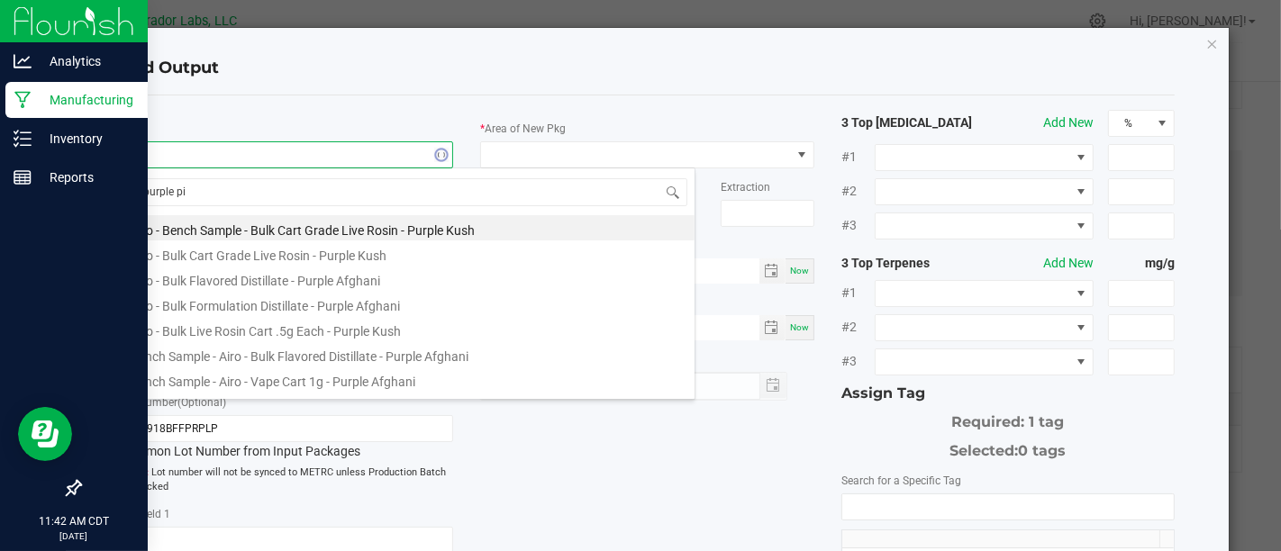
type input "purple pie"
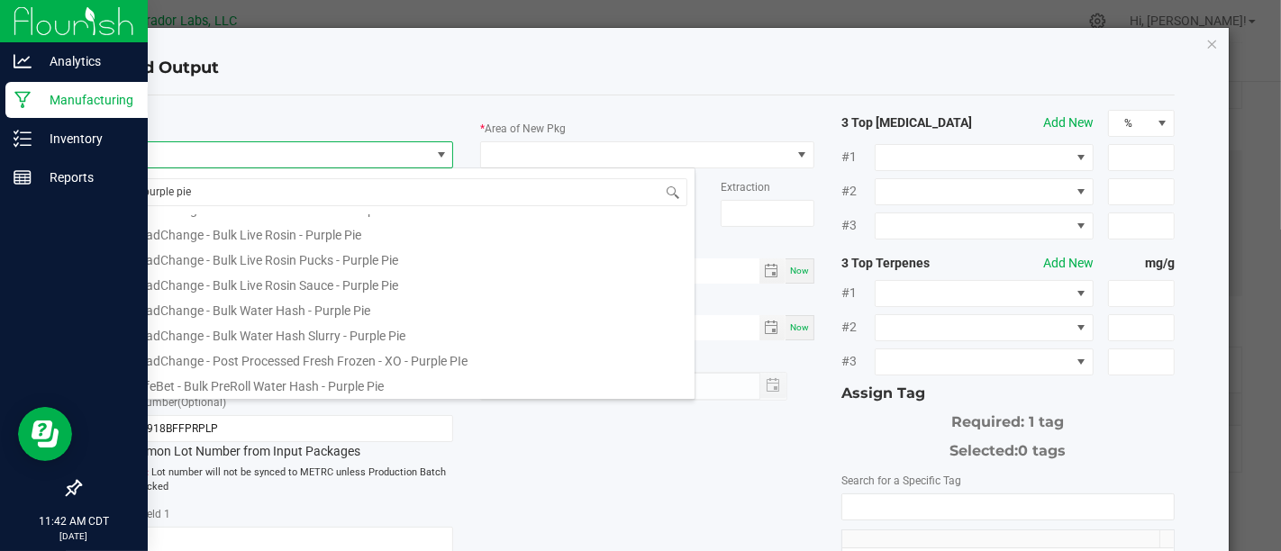
scroll to position [198, 0]
click at [550, 385] on li "SafeBet - Bulk PreRoll Water Hash - Purple Pie" at bounding box center [407, 382] width 575 height 25
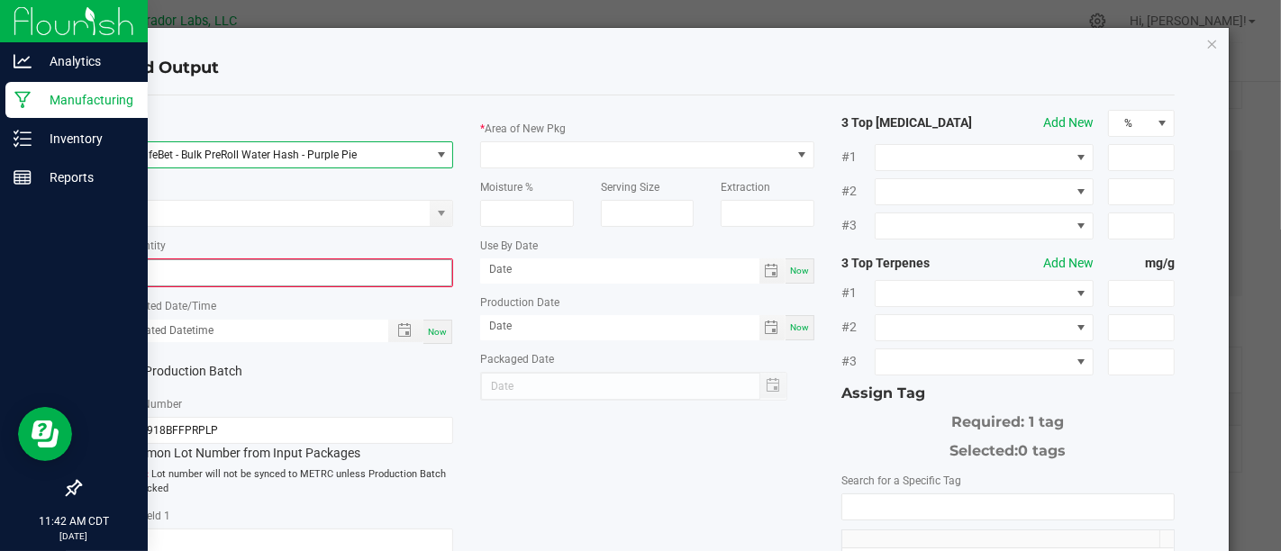
click at [384, 266] on input "0" at bounding box center [287, 272] width 330 height 25
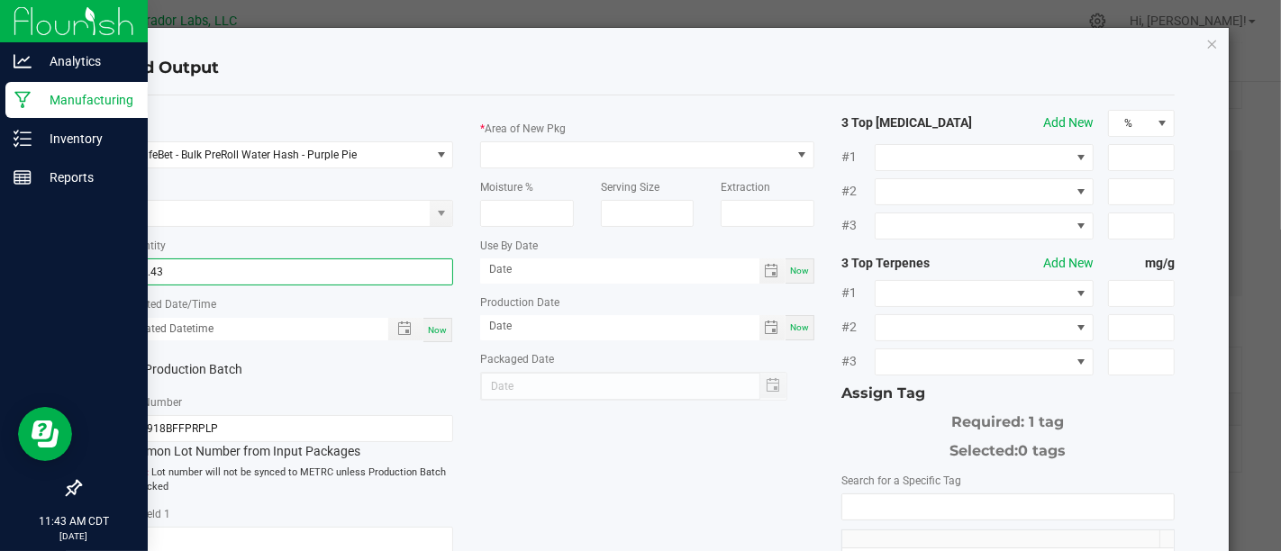
type input "166.4300 g"
click at [440, 325] on span "Now" at bounding box center [437, 330] width 19 height 10
type input "[DATE] 11:43 AM"
type input "[DATE]"
click at [157, 369] on label "Production Batch" at bounding box center [196, 369] width 153 height 19
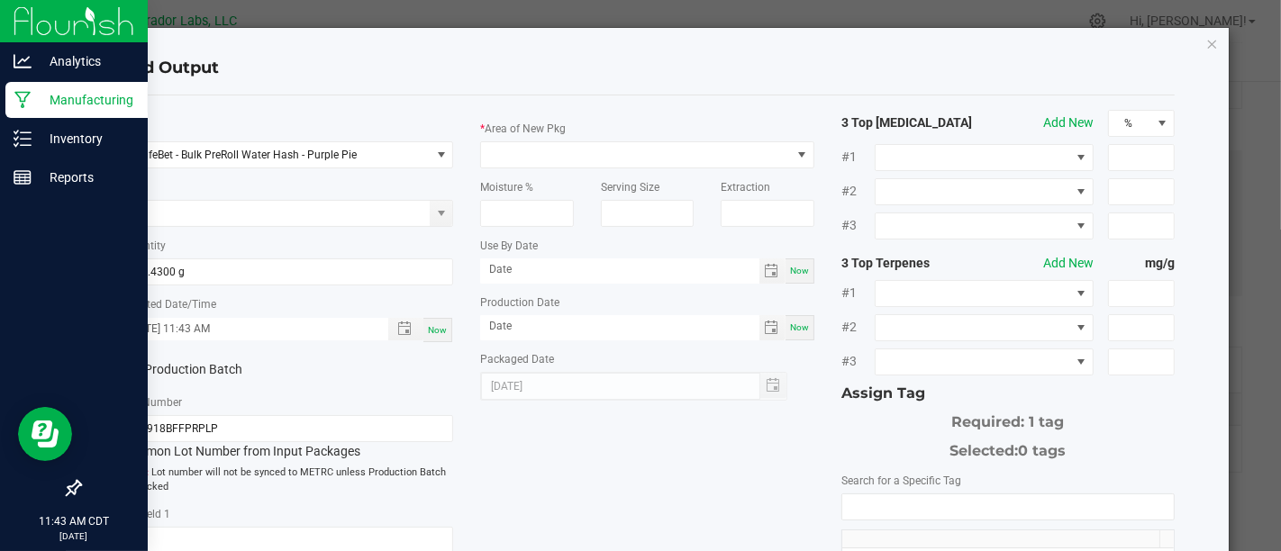
click at [0, 0] on input "Production Batch" at bounding box center [0, 0] width 0 height 0
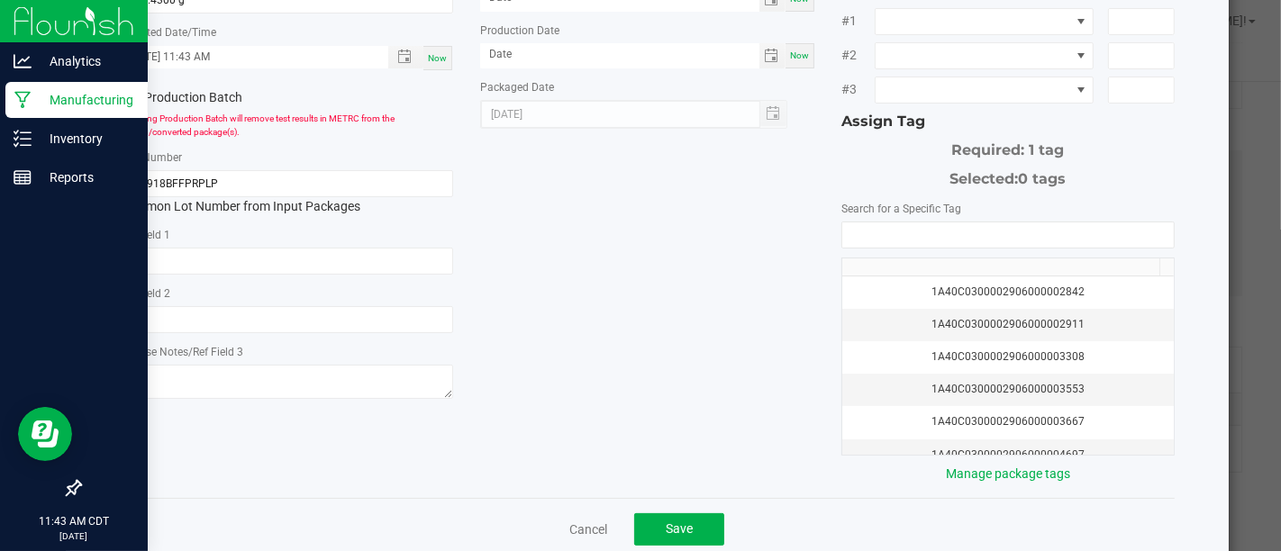
scroll to position [0, 0]
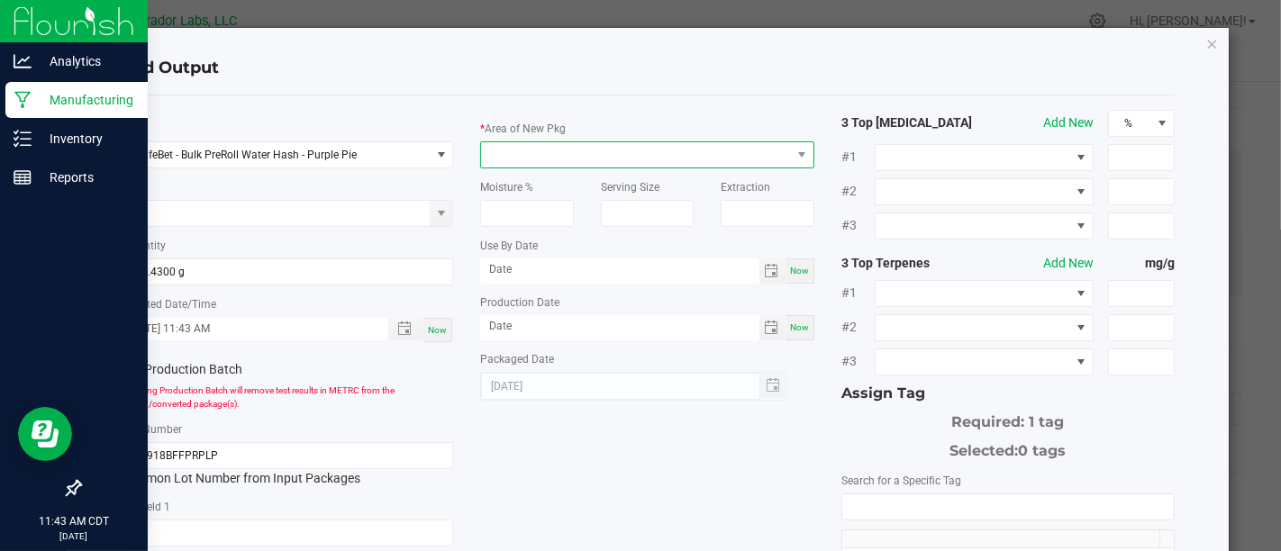
click at [607, 159] on span at bounding box center [635, 154] width 309 height 25
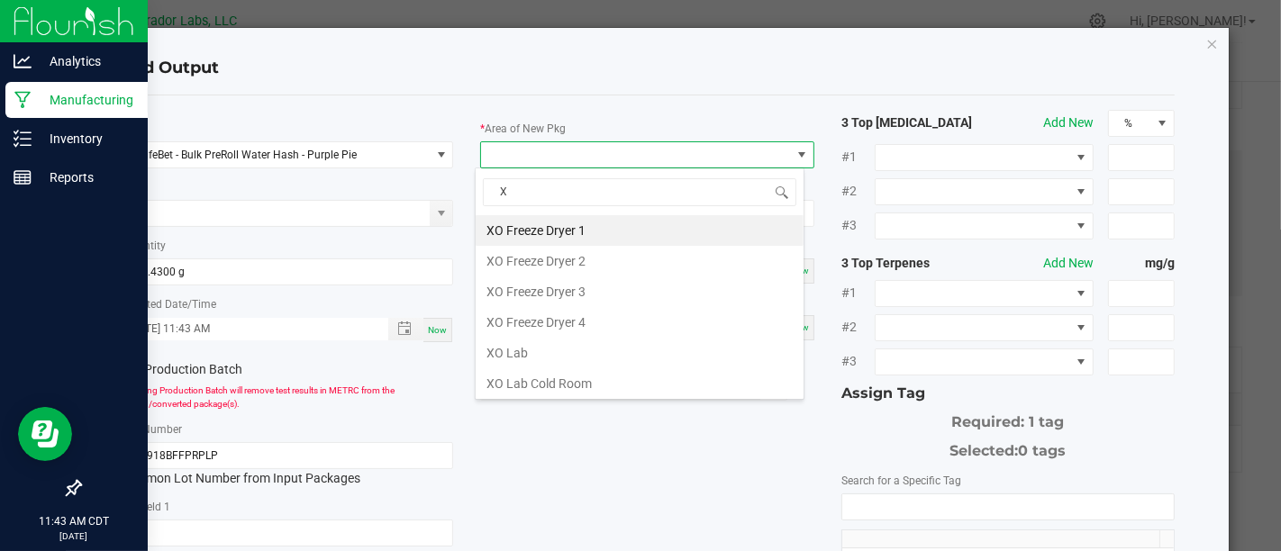
type input "Xo"
click at [591, 341] on li "XO Lab" at bounding box center [640, 353] width 328 height 31
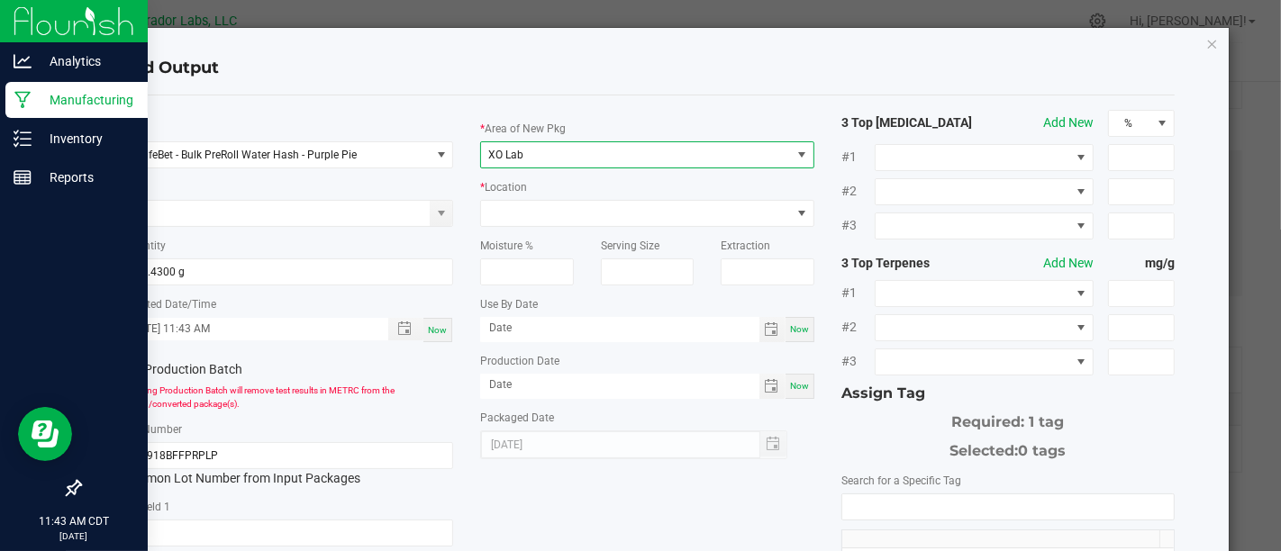
click at [790, 326] on span "Now" at bounding box center [799, 329] width 19 height 10
click at [701, 326] on input "[DATE]" at bounding box center [619, 328] width 279 height 23
type input "[DATE]"
click at [797, 389] on div "Now" at bounding box center [800, 386] width 29 height 25
type input "[DATE]"
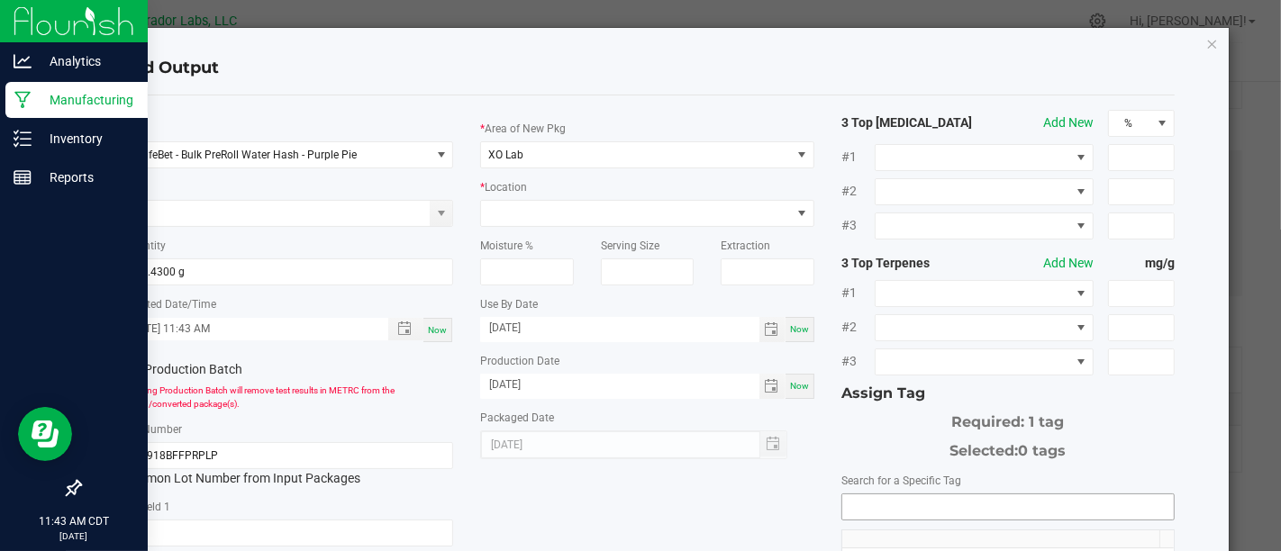
click at [962, 503] on input "NO DATA FOUND" at bounding box center [1008, 507] width 332 height 25
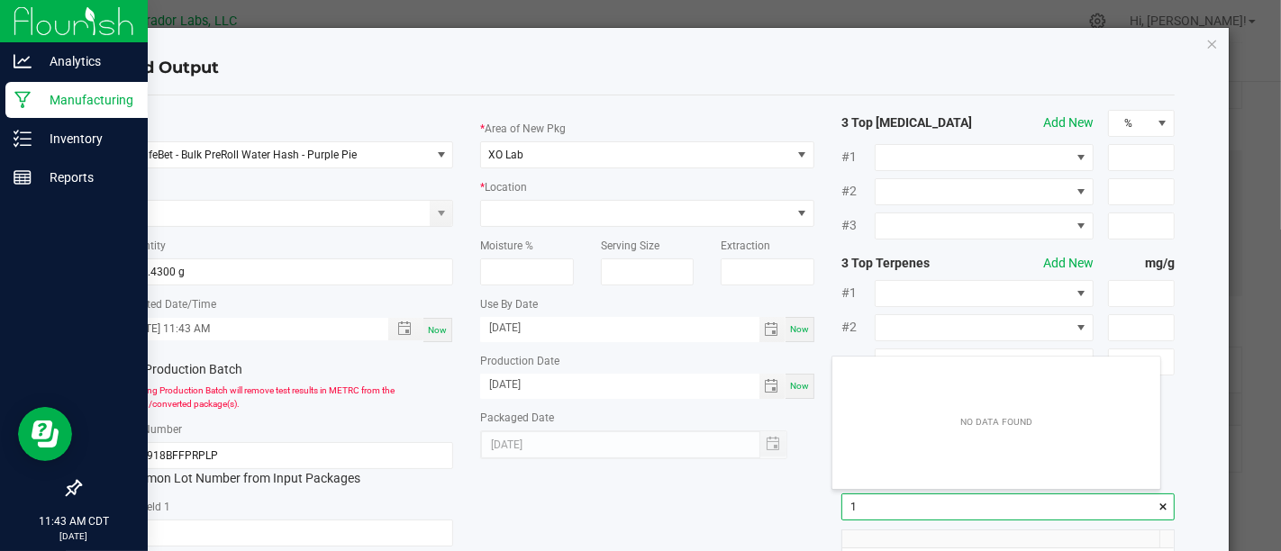
scroll to position [25, 327]
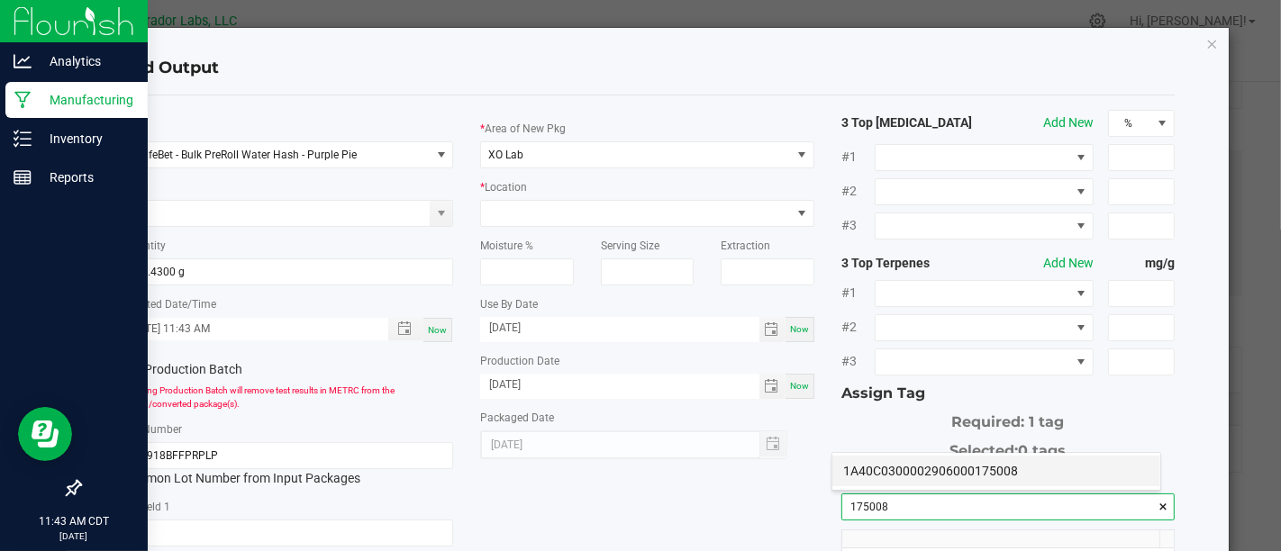
click at [905, 475] on li "1A40C0300002906000175008" at bounding box center [996, 471] width 328 height 31
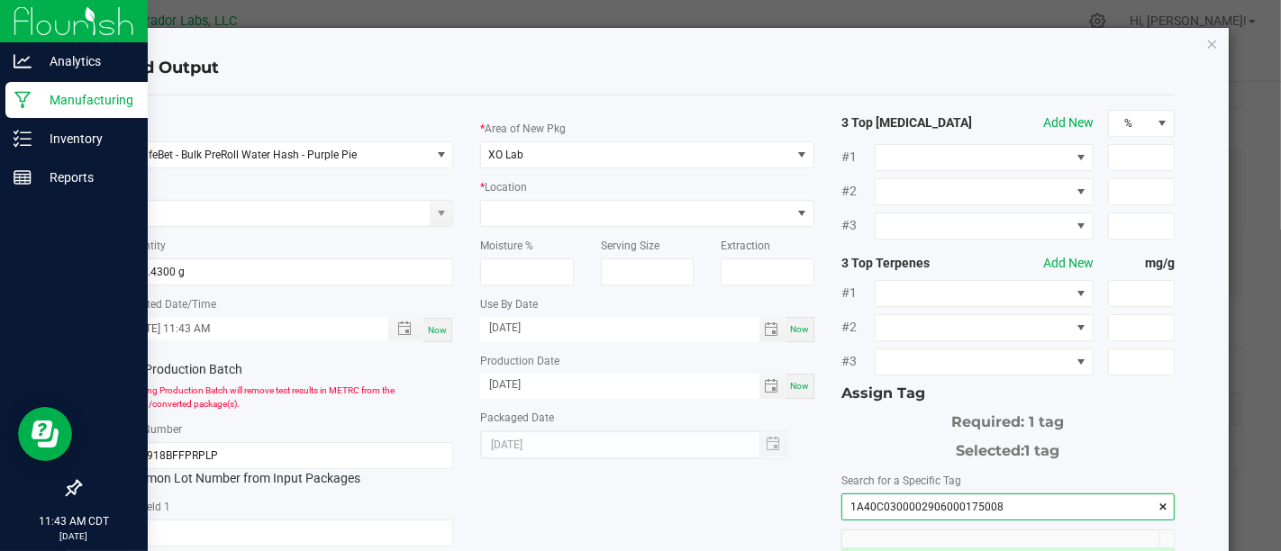
scroll to position [304, 0]
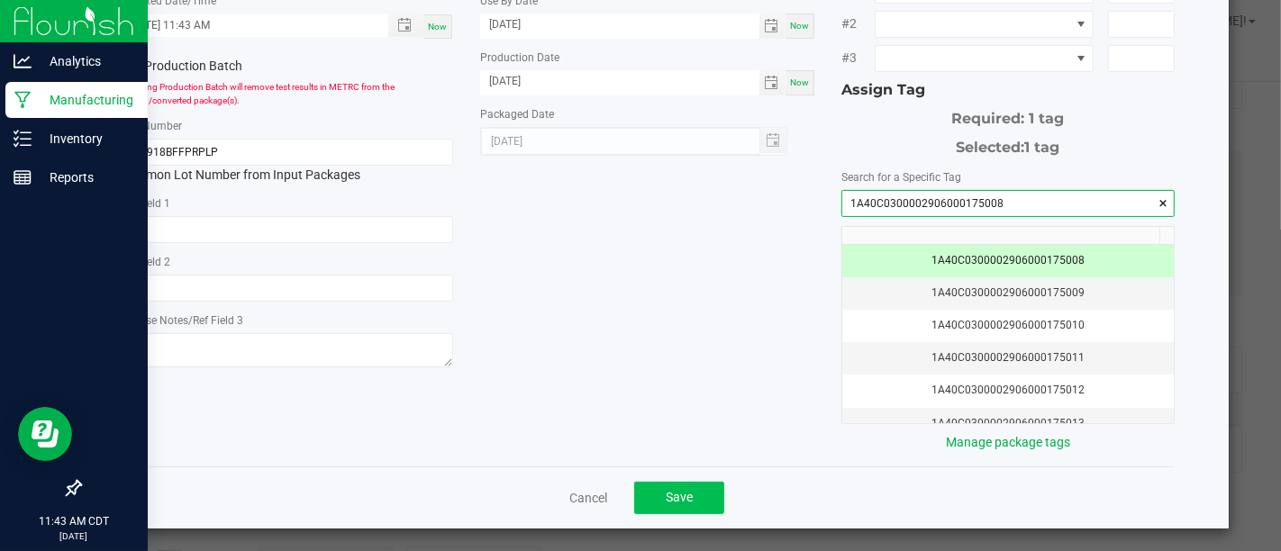
type input "1A40C0300002906000175008"
click at [702, 500] on button "Save" at bounding box center [679, 498] width 90 height 32
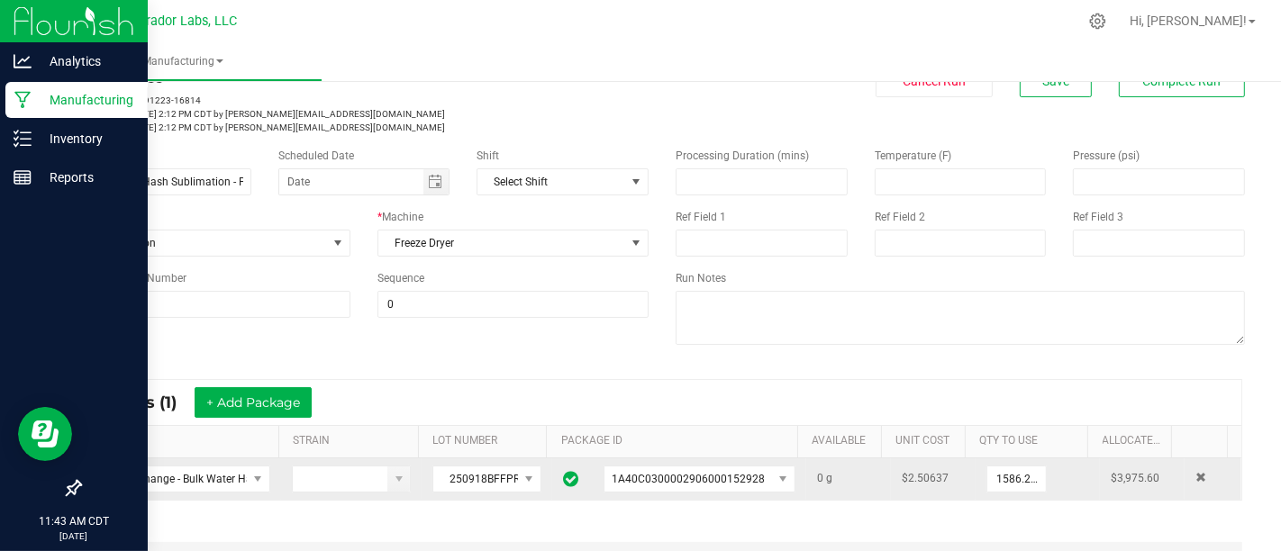
scroll to position [0, 0]
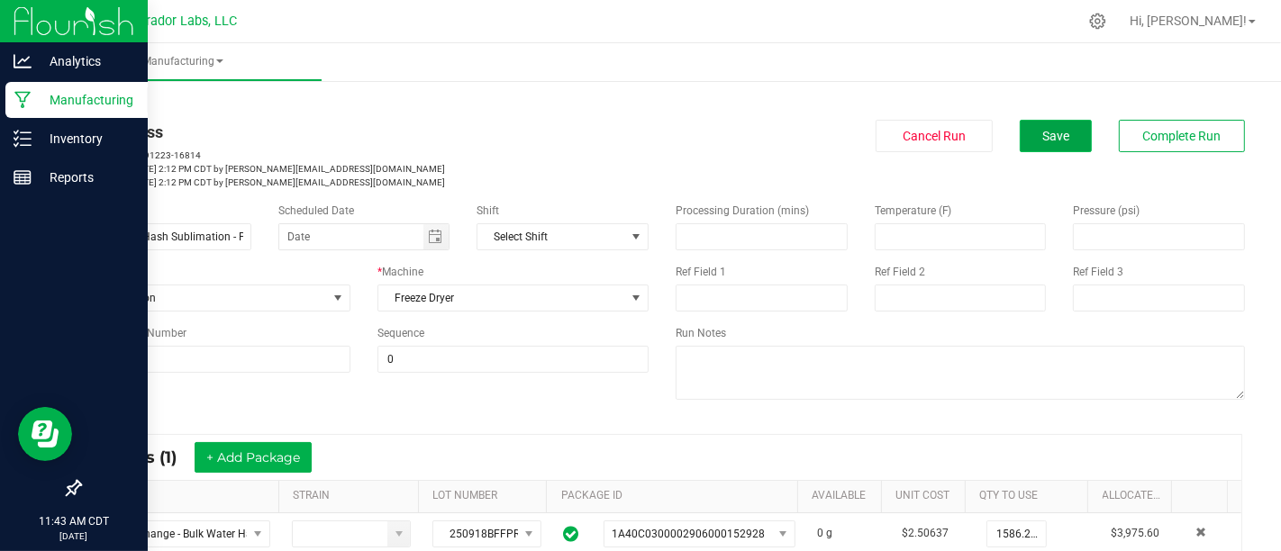
click at [1055, 134] on button "Save" at bounding box center [1056, 136] width 72 height 32
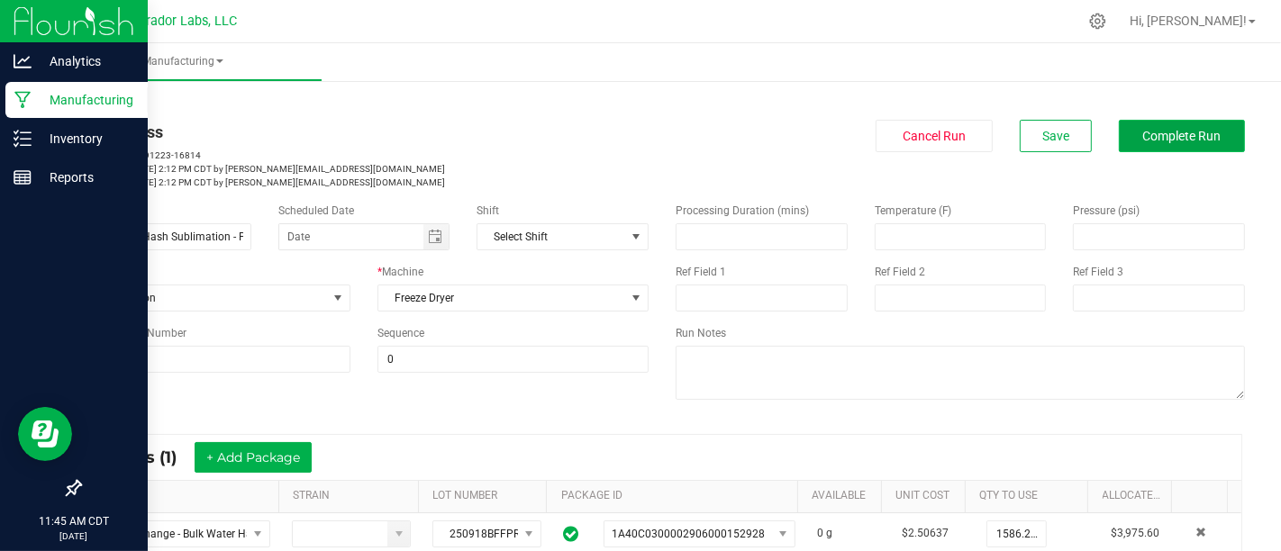
click at [1203, 135] on span "Complete Run" at bounding box center [1182, 136] width 78 height 14
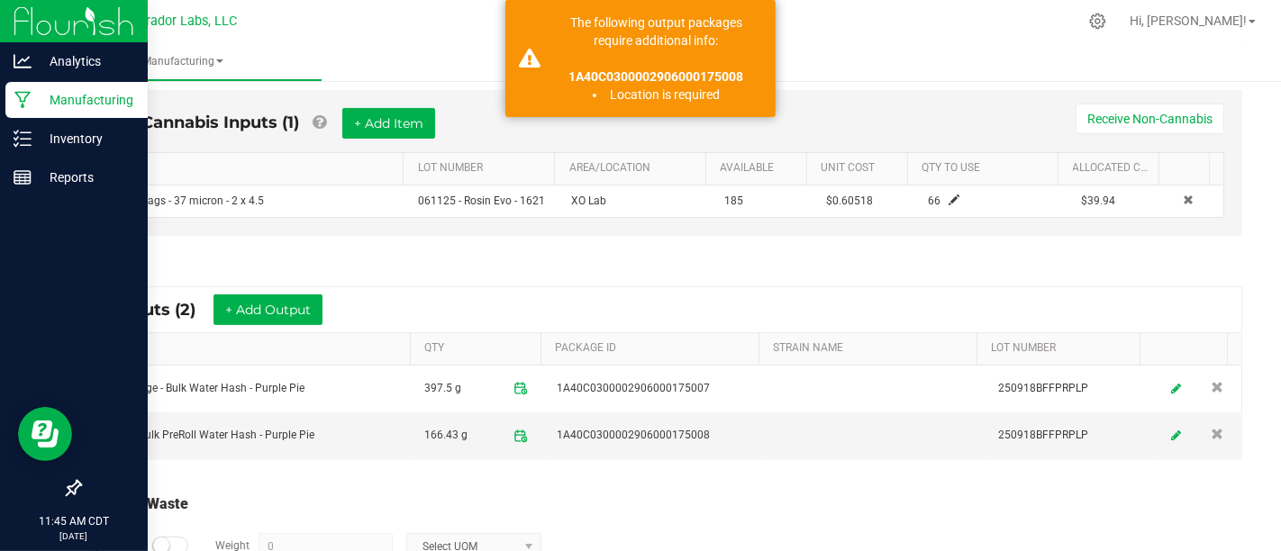
scroll to position [530, 0]
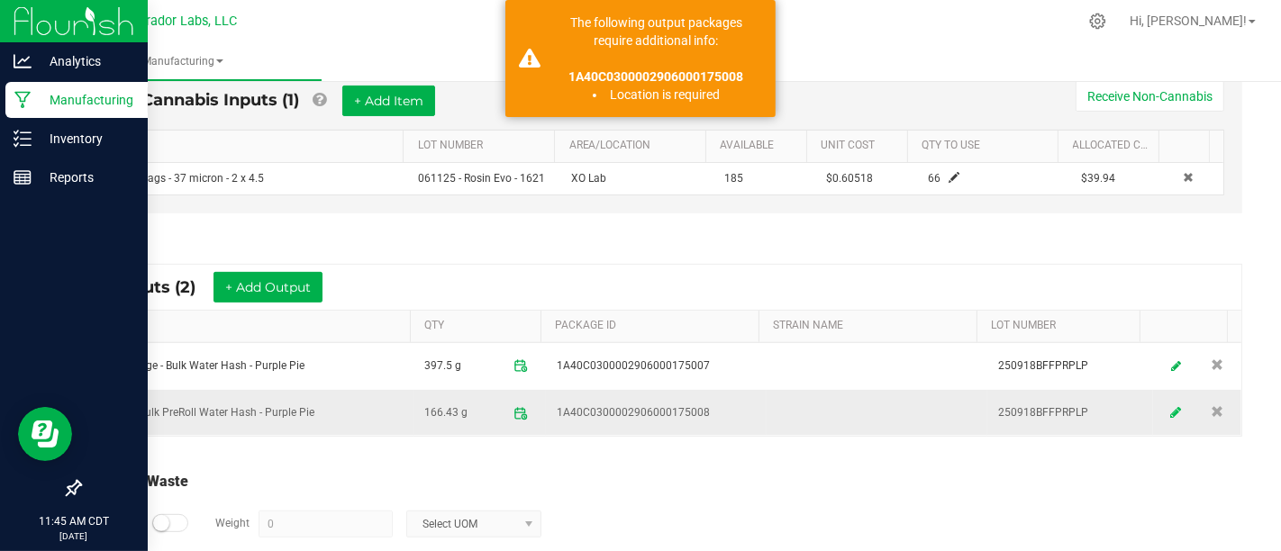
click at [1163, 405] on link at bounding box center [1176, 413] width 27 height 35
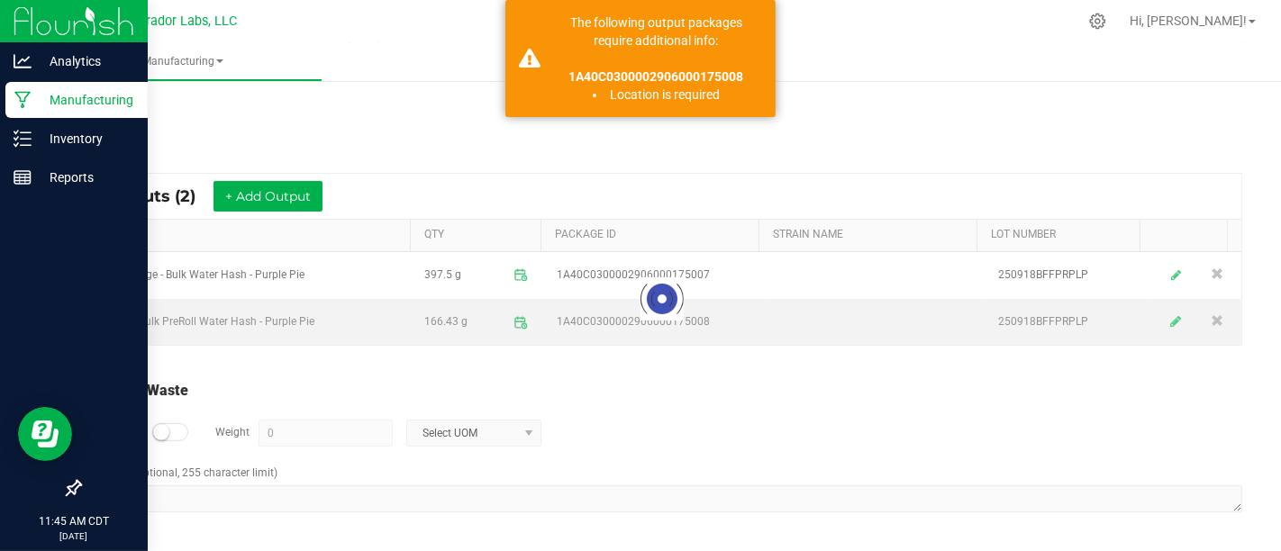
scroll to position [324, 0]
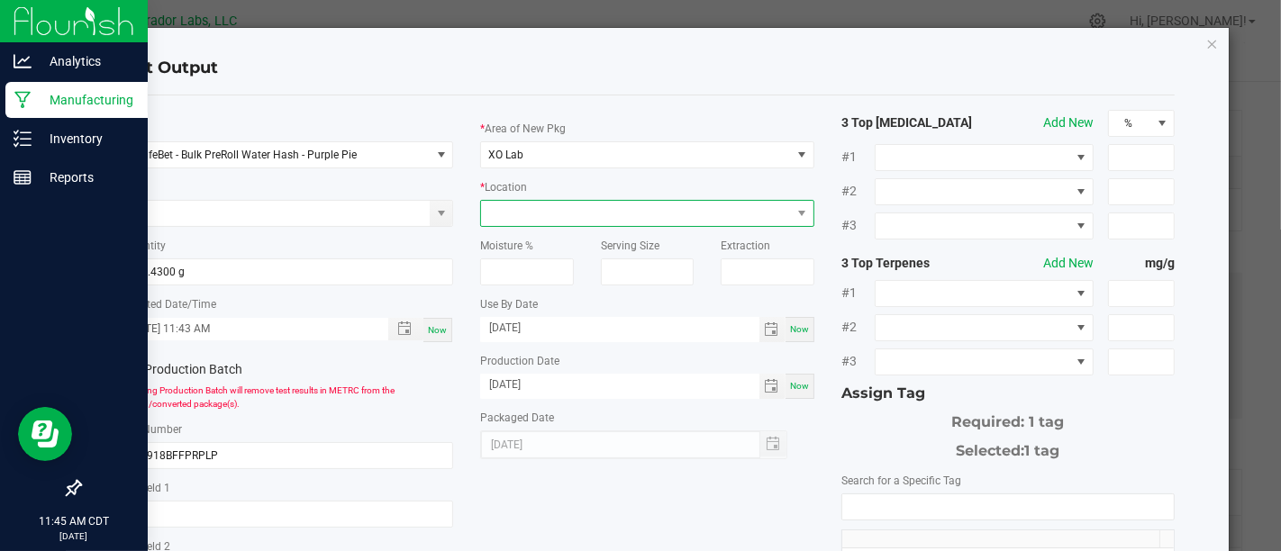
click at [772, 202] on span at bounding box center [635, 213] width 309 height 25
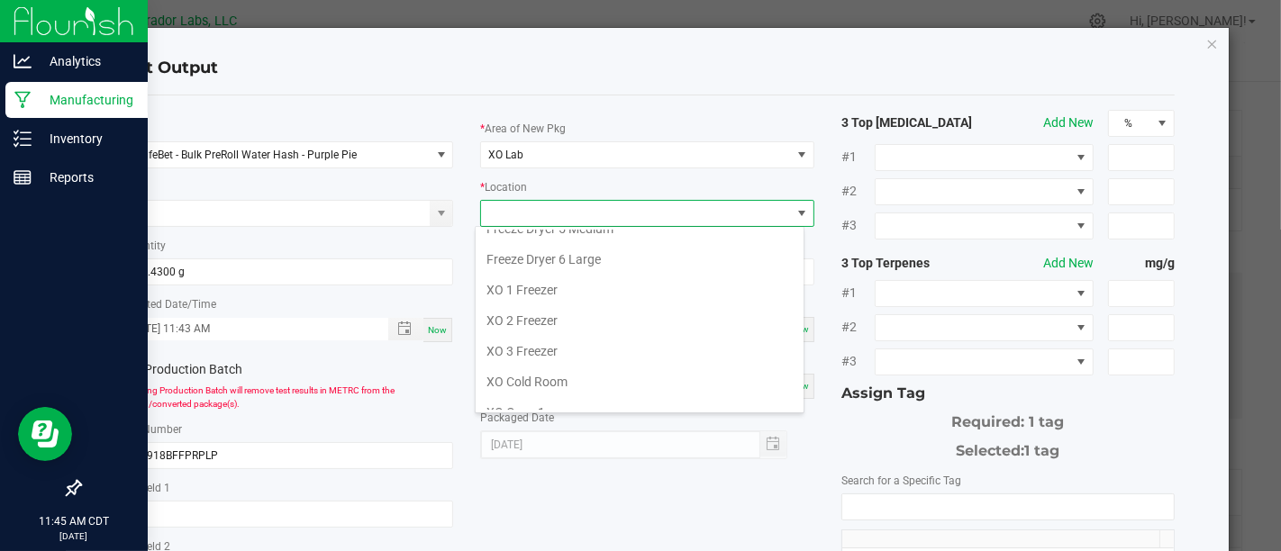
scroll to position [241, 0]
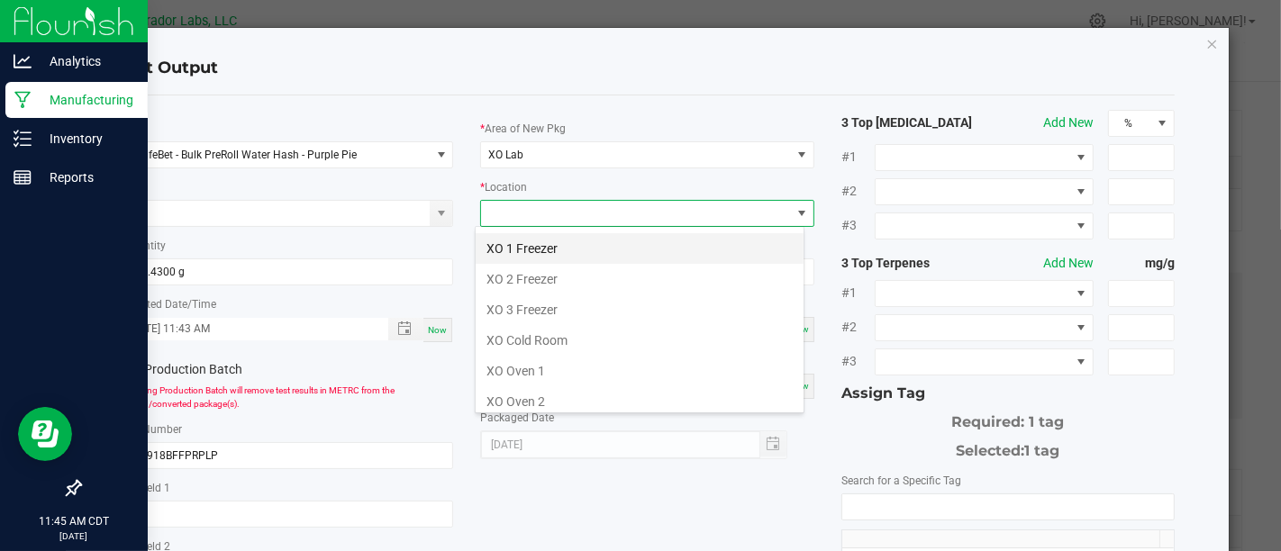
click at [641, 243] on li "XO 1 Freezer" at bounding box center [640, 248] width 328 height 31
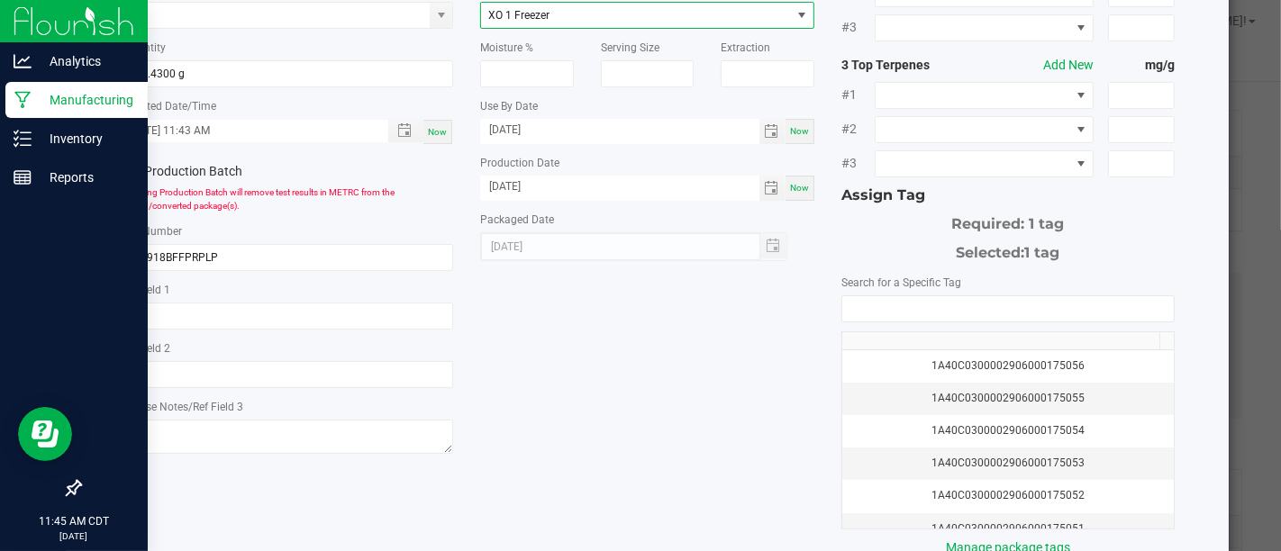
scroll to position [304, 0]
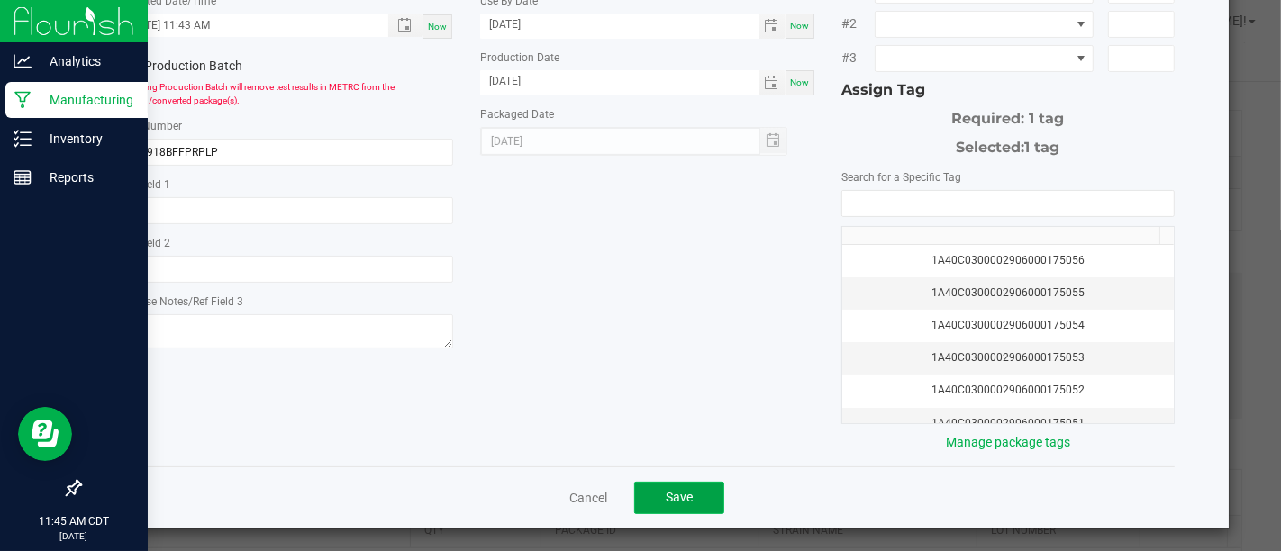
click at [689, 496] on button "Save" at bounding box center [679, 498] width 90 height 32
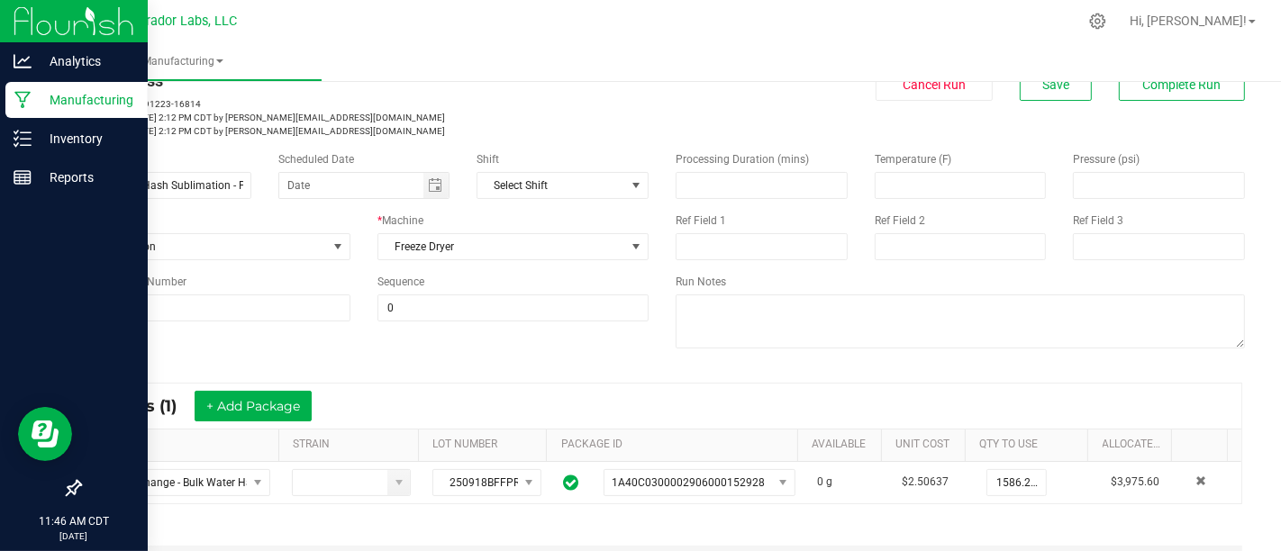
scroll to position [0, 0]
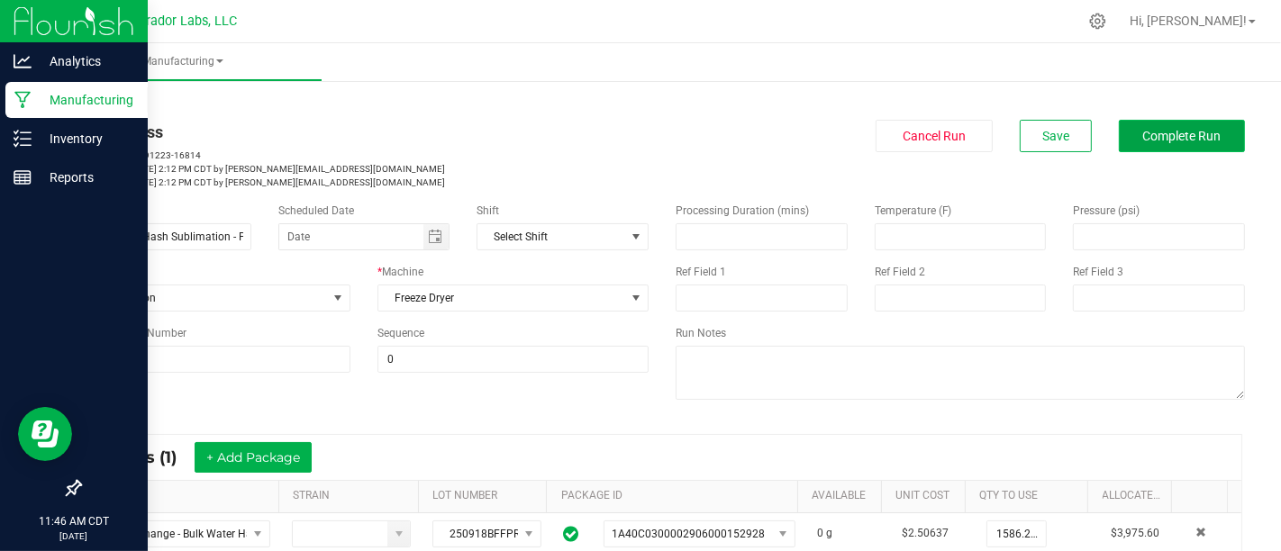
click at [1154, 130] on span "Complete Run" at bounding box center [1182, 136] width 78 height 14
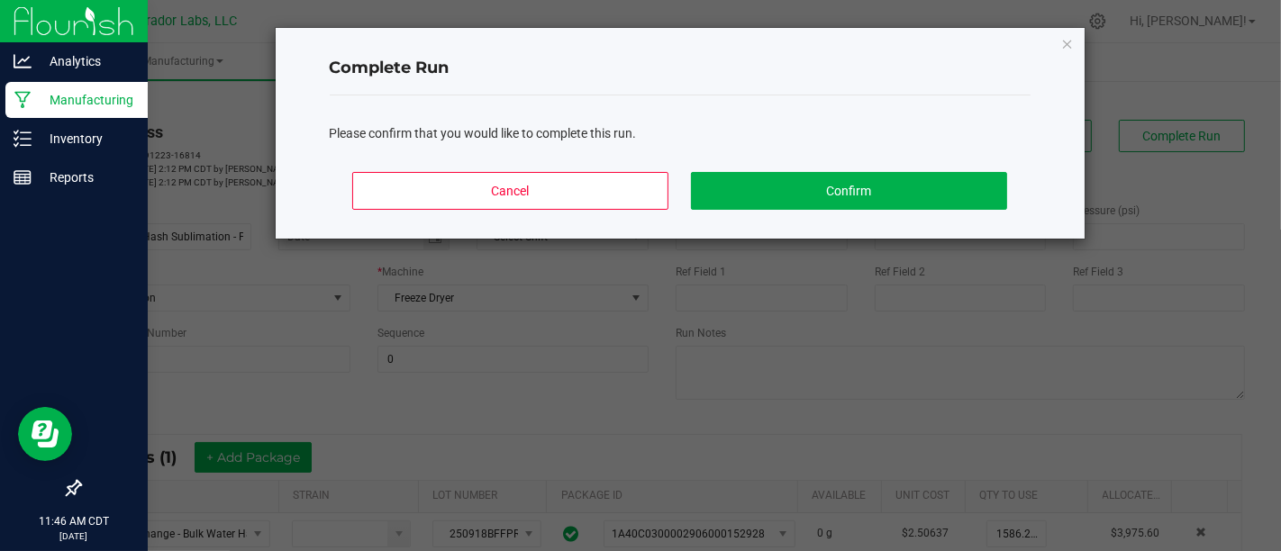
click at [1022, 181] on div "Cancel Confirm" at bounding box center [680, 198] width 701 height 81
click at [980, 194] on button "Confirm" at bounding box center [848, 191] width 315 height 38
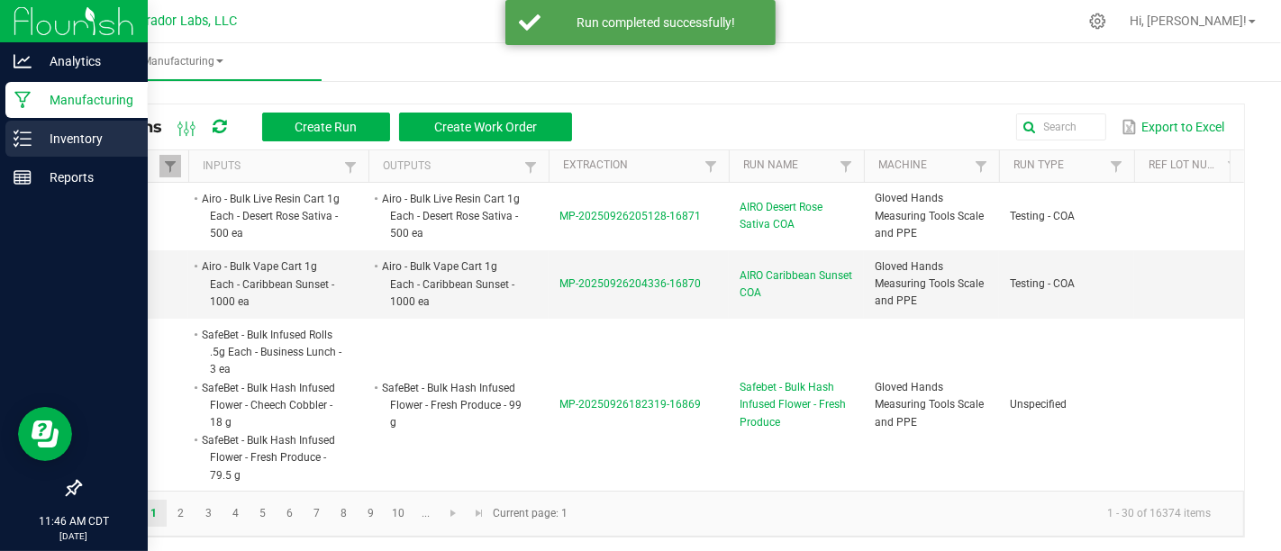
click at [15, 140] on icon at bounding box center [16, 138] width 4 height 3
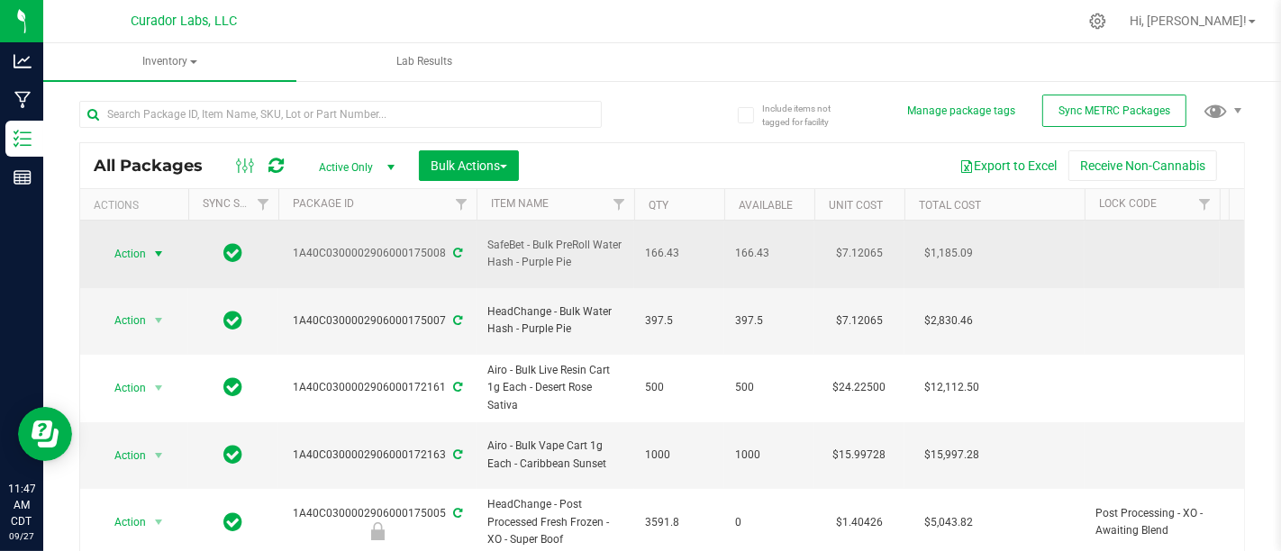
click at [154, 256] on span "select" at bounding box center [159, 253] width 23 height 25
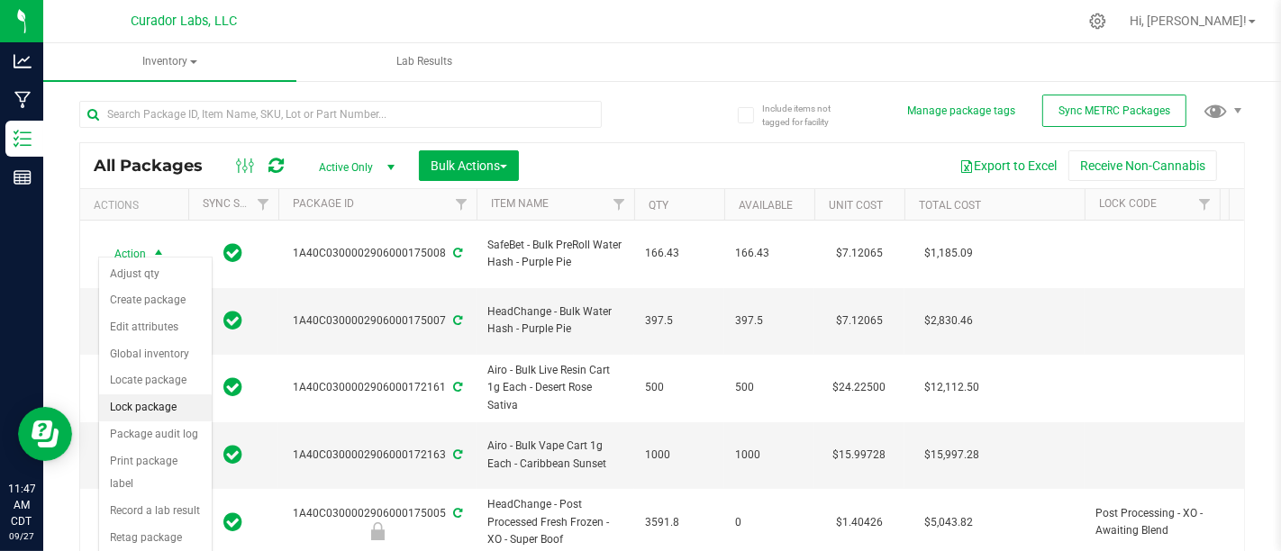
click at [176, 403] on li "Lock package" at bounding box center [155, 408] width 113 height 27
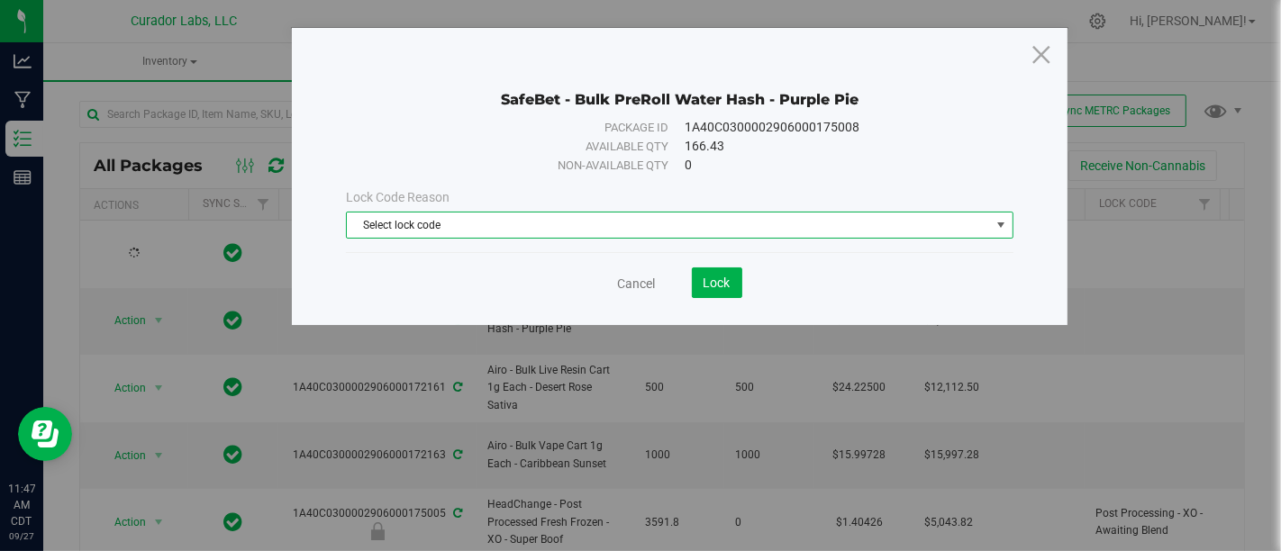
click at [669, 227] on span "Select lock code" at bounding box center [668, 225] width 642 height 25
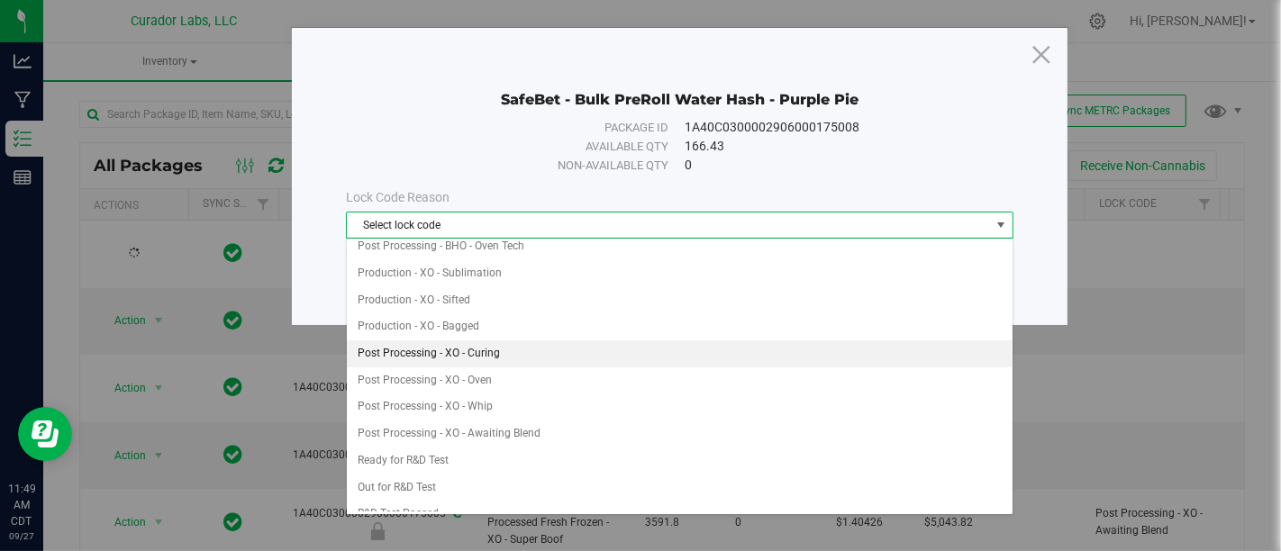
scroll to position [382, 0]
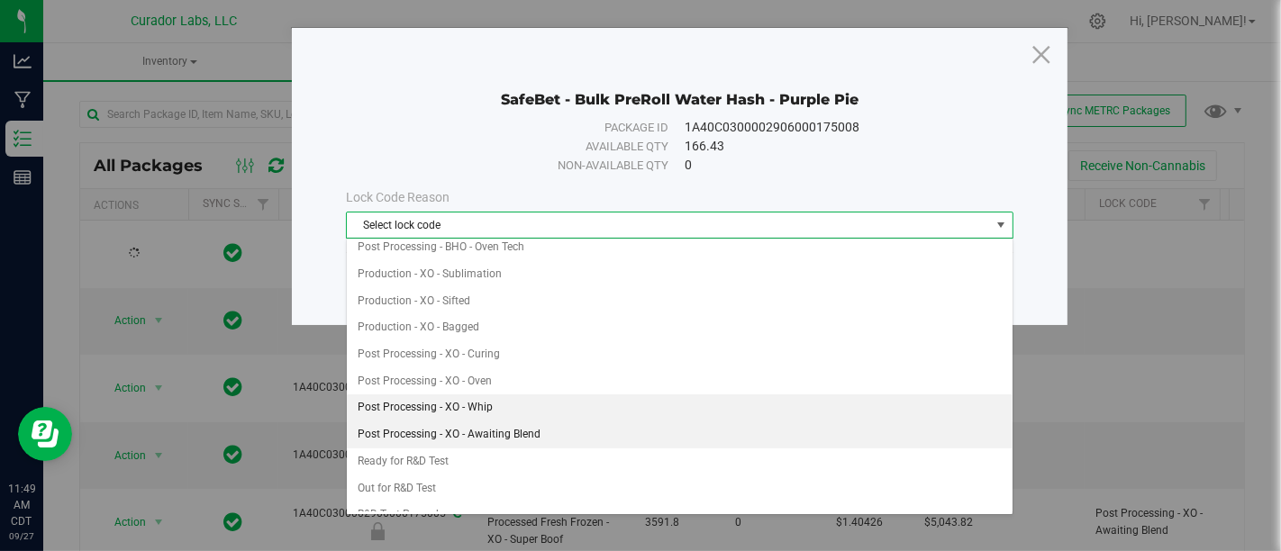
click at [661, 422] on li "Post Processing - XO - Awaiting Blend" at bounding box center [680, 435] width 666 height 27
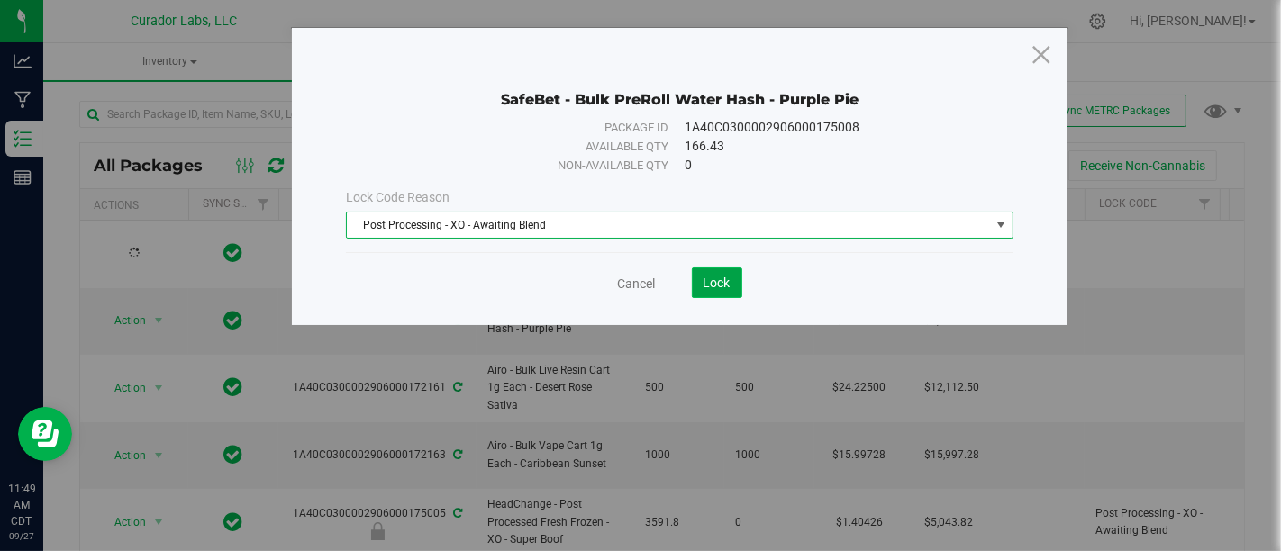
click at [707, 278] on span "Lock" at bounding box center [717, 283] width 27 height 14
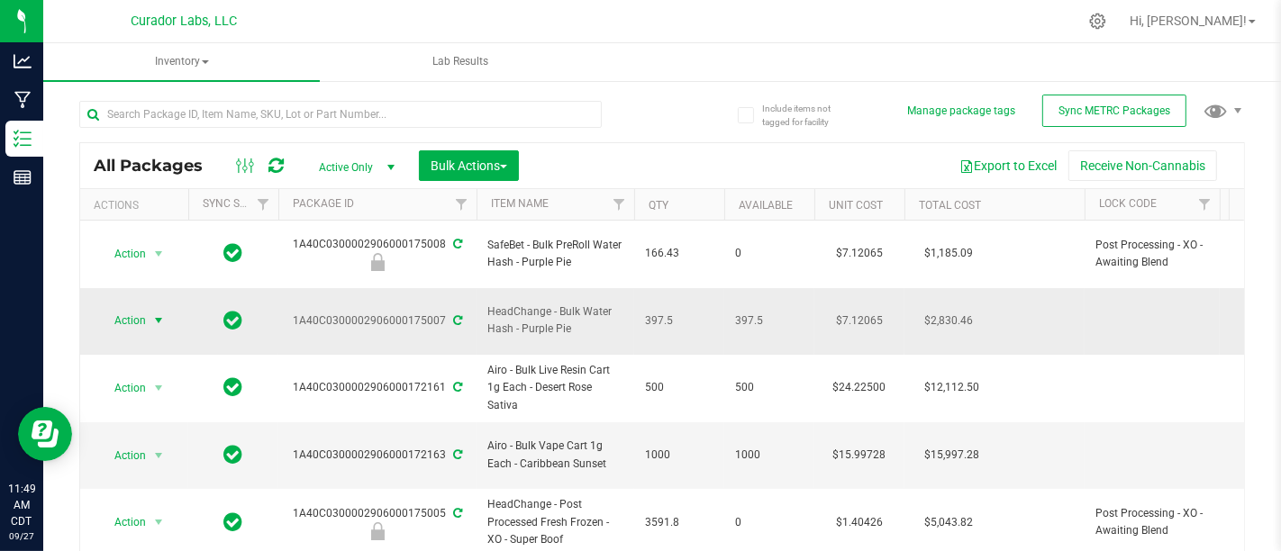
click at [118, 308] on span "Action" at bounding box center [122, 320] width 49 height 25
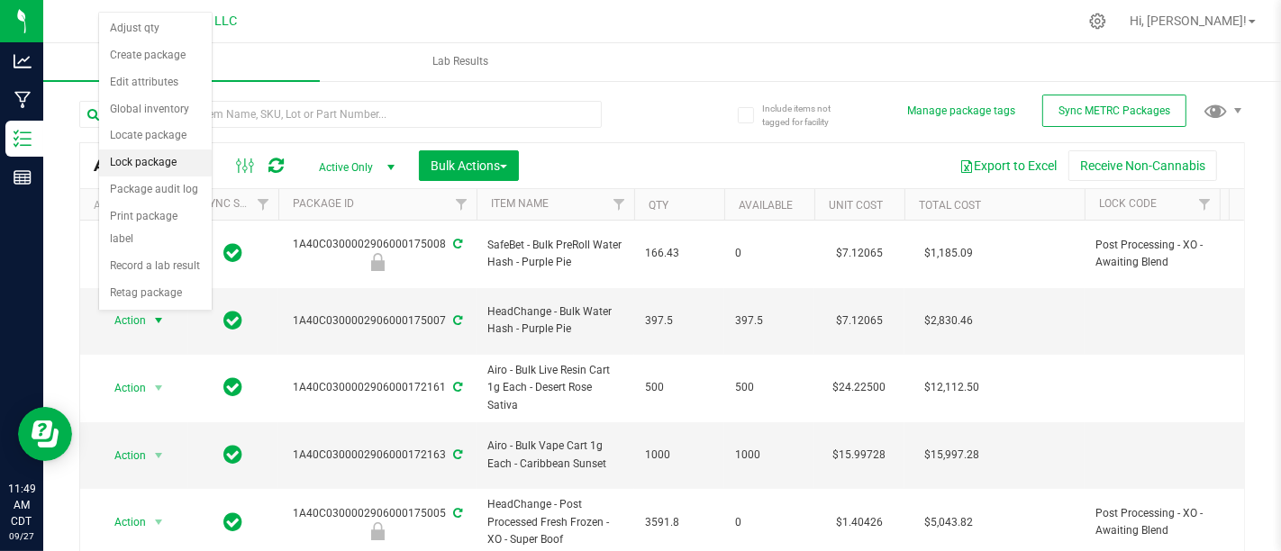
click at [171, 154] on li "Lock package" at bounding box center [155, 163] width 113 height 27
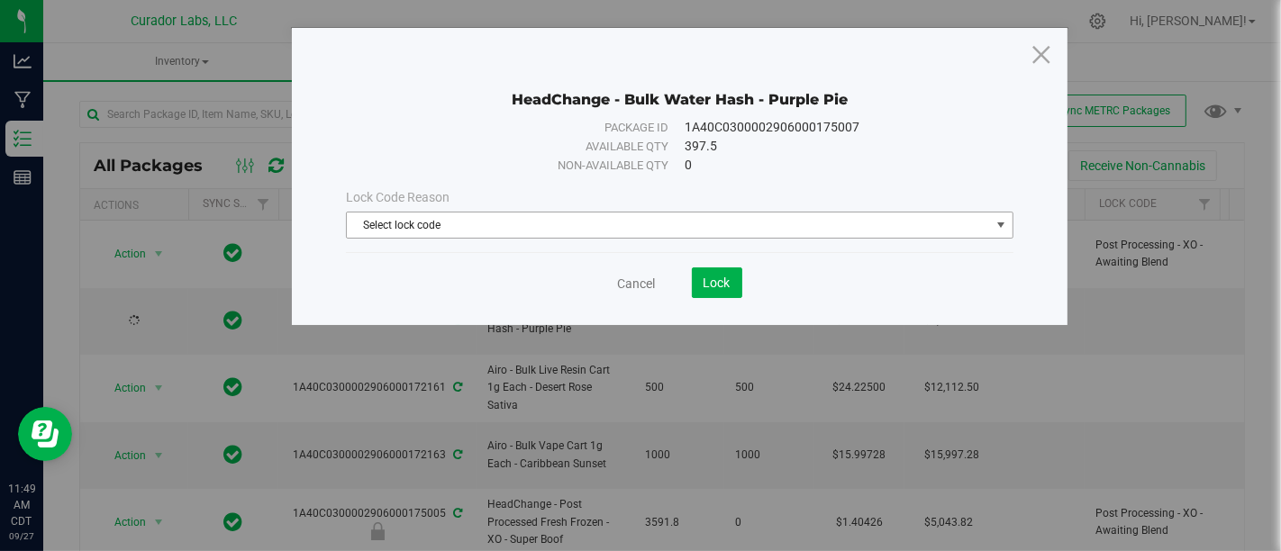
click at [599, 217] on span "Select lock code" at bounding box center [668, 225] width 642 height 25
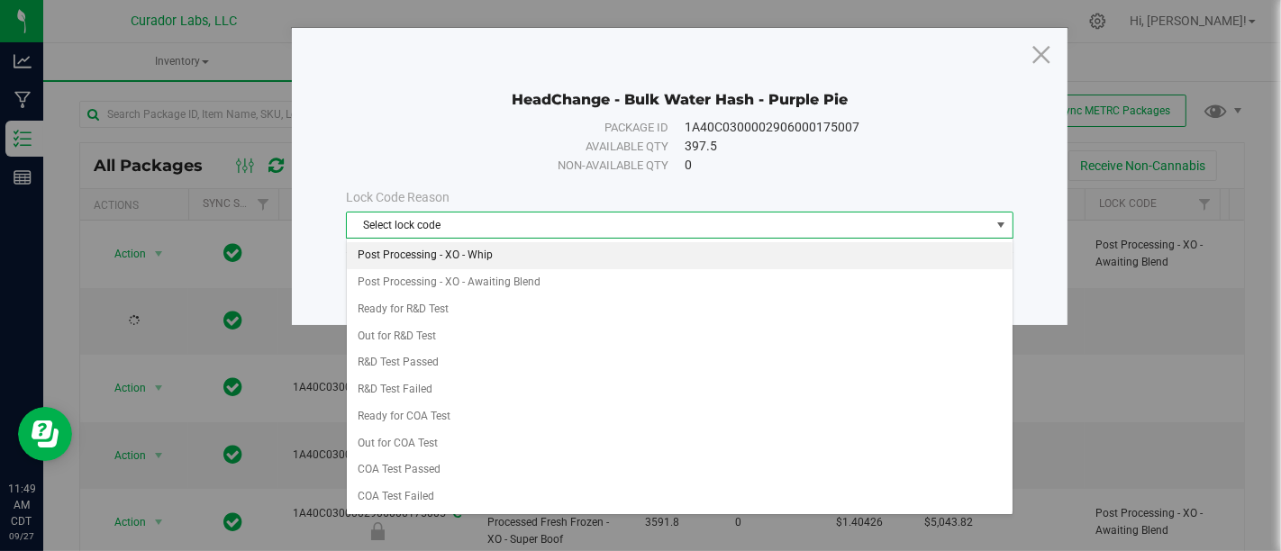
scroll to position [451, 0]
click at [571, 246] on li "Production - XO - Bagged" at bounding box center [680, 258] width 666 height 27
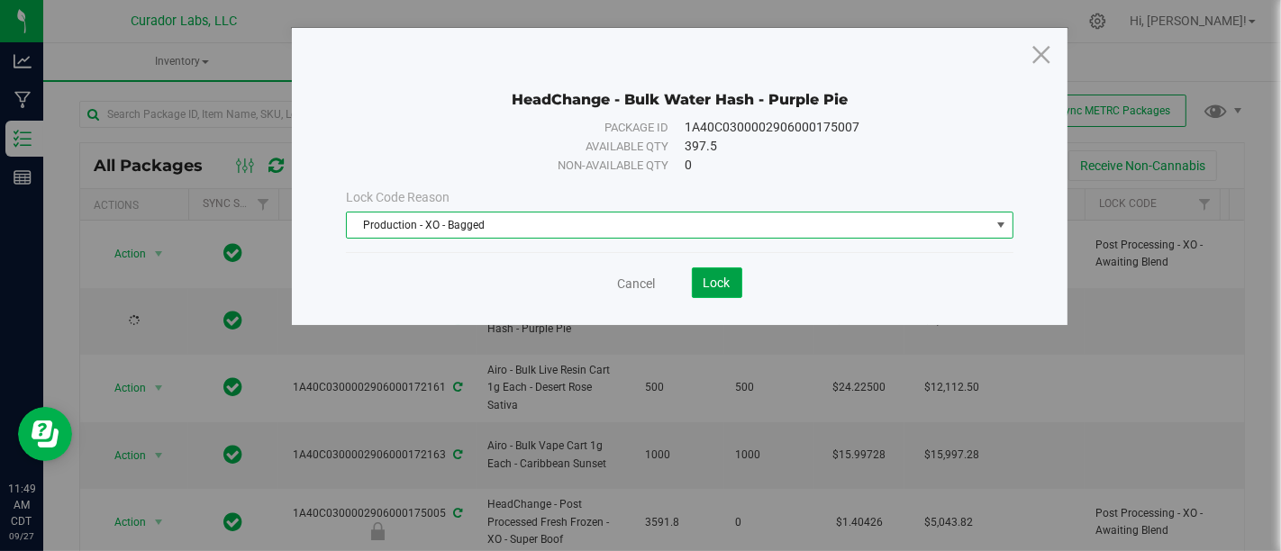
click at [716, 284] on span "Lock" at bounding box center [717, 283] width 27 height 14
